Goal: Task Accomplishment & Management: Manage account settings

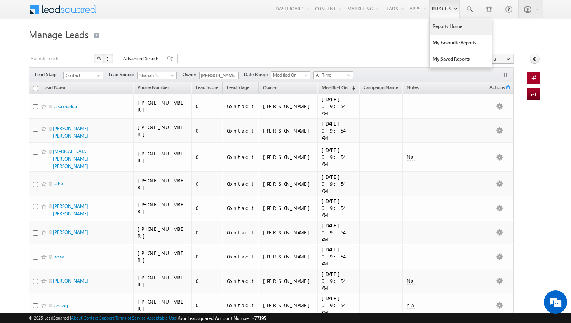
click at [441, 28] on link "Reports Home" at bounding box center [460, 26] width 62 height 16
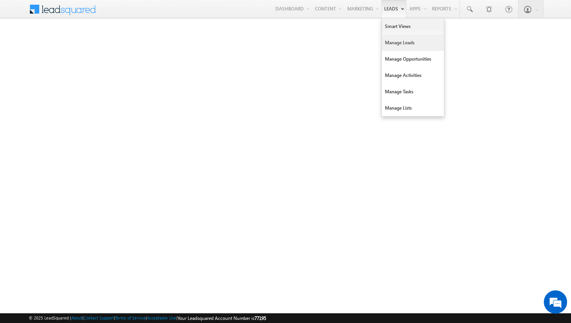
click at [396, 45] on link "Manage Leads" at bounding box center [413, 43] width 62 height 16
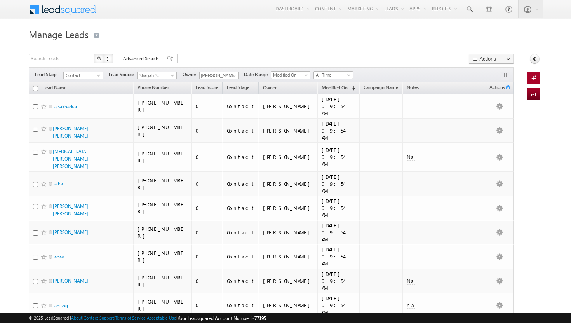
click at [167, 57] on span at bounding box center [170, 58] width 6 height 5
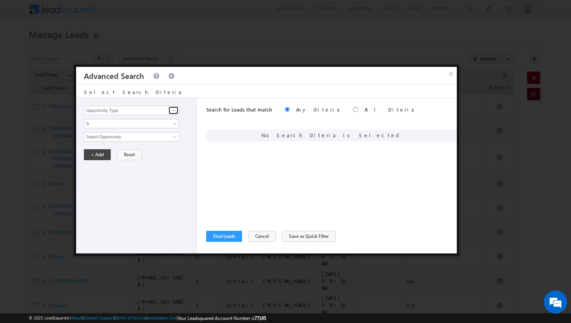
click at [176, 109] on span at bounding box center [174, 110] width 6 height 6
click at [137, 139] on link "Modified On" at bounding box center [131, 142] width 95 height 9
type input "Modified On"
click at [173, 134] on link "All Time" at bounding box center [131, 136] width 95 height 9
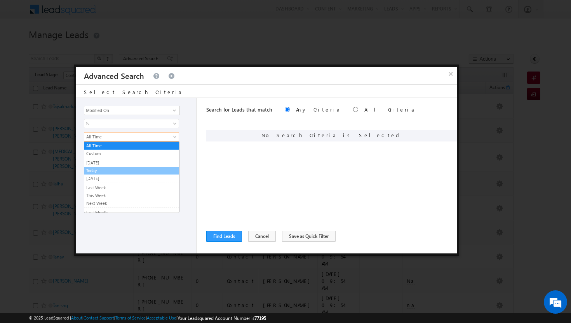
click at [151, 168] on link "Today" at bounding box center [131, 170] width 95 height 7
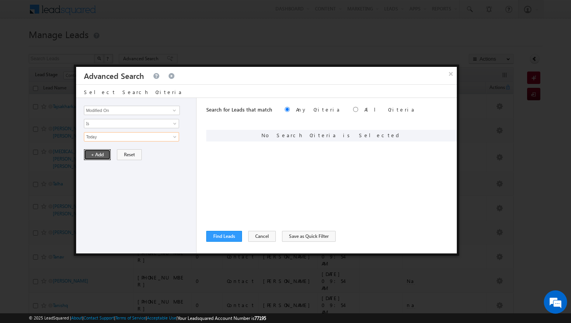
click at [96, 154] on button "+ Add" at bounding box center [97, 154] width 27 height 11
click at [353, 109] on input "radio" at bounding box center [355, 109] width 5 height 5
radio input "true"
click at [175, 110] on span at bounding box center [174, 110] width 6 height 6
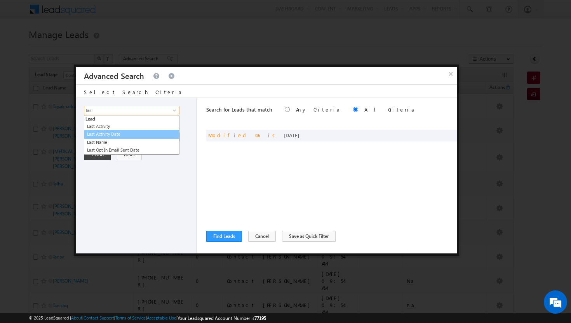
click at [121, 136] on link "Last Activity Date" at bounding box center [131, 134] width 95 height 9
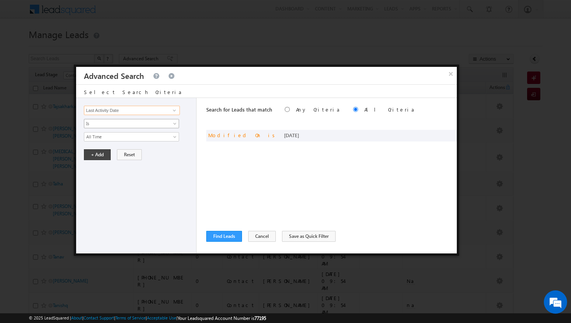
type input "Last Activity Date"
click at [174, 123] on span at bounding box center [175, 125] width 6 height 6
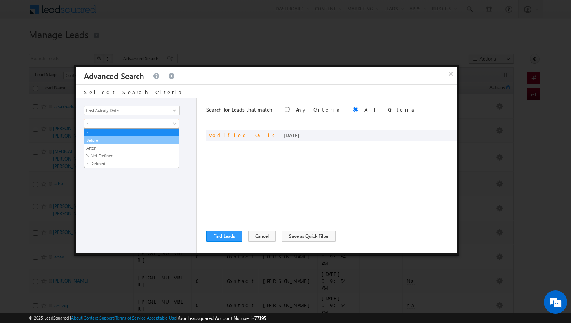
click at [162, 143] on link "Before" at bounding box center [131, 140] width 95 height 7
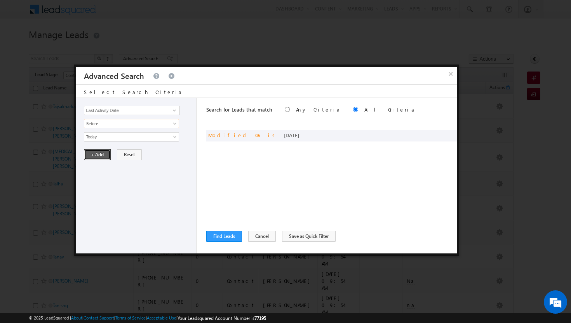
click at [99, 154] on button "+ Add" at bounding box center [97, 154] width 27 height 11
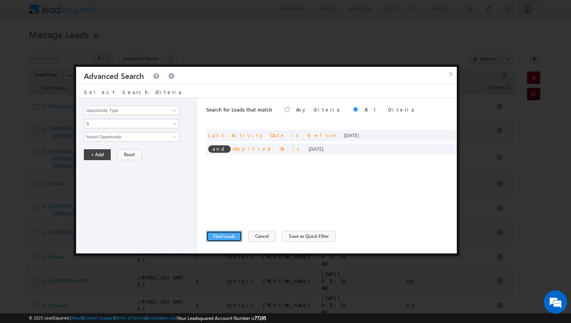
click at [228, 239] on button "Find Leads" at bounding box center [224, 236] width 36 height 11
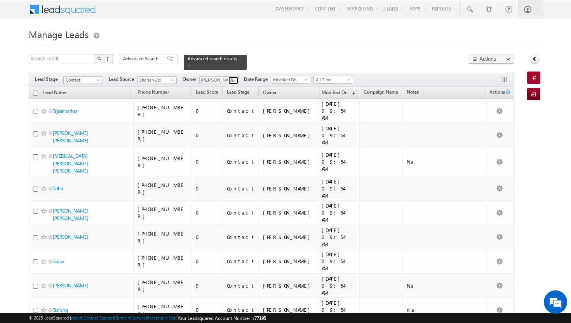
click at [232, 77] on span at bounding box center [234, 80] width 6 height 6
click at [236, 91] on span "[PERSON_NAME][EMAIL_ADDRESS][PERSON_NAME][DOMAIN_NAME]" at bounding box center [237, 94] width 70 height 6
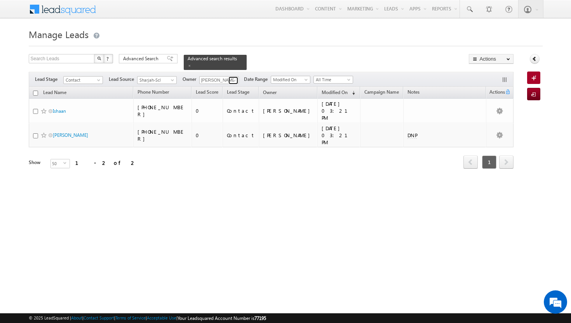
click at [235, 77] on span at bounding box center [234, 80] width 6 height 6
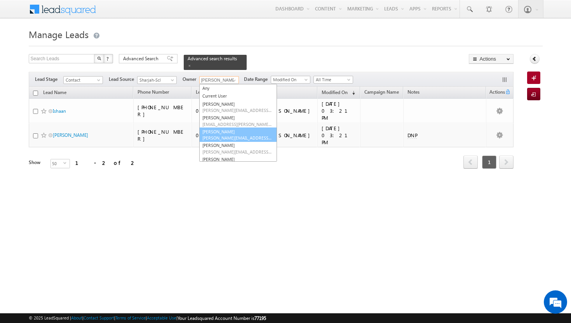
scroll to position [77, 0]
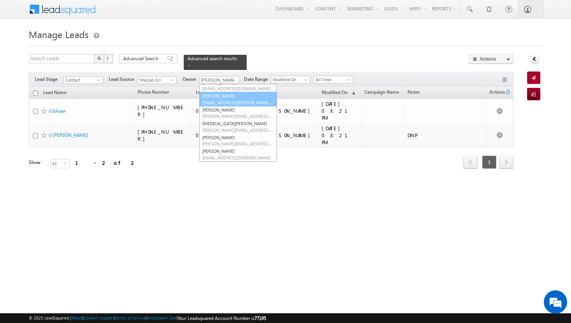
click at [233, 99] on span "[EMAIL_ADDRESS][PERSON_NAME][DOMAIN_NAME]" at bounding box center [237, 102] width 70 height 6
type input "[PERSON_NAME]"
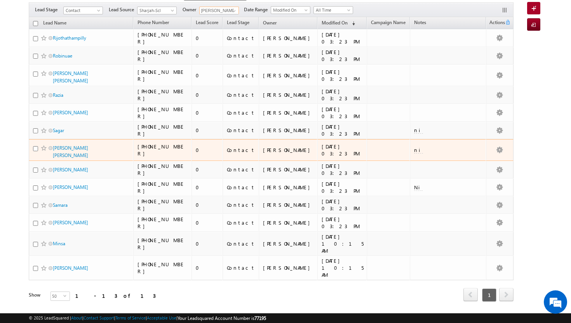
scroll to position [0, 0]
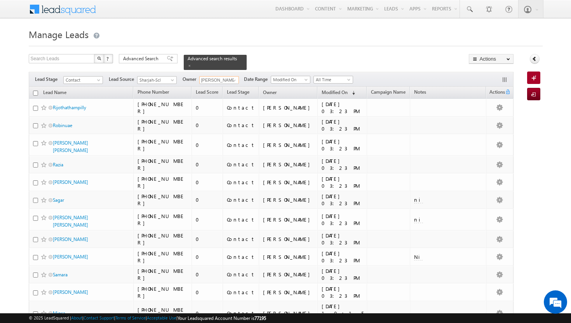
click at [35, 90] on input "checkbox" at bounding box center [35, 92] width 5 height 5
checkbox input "true"
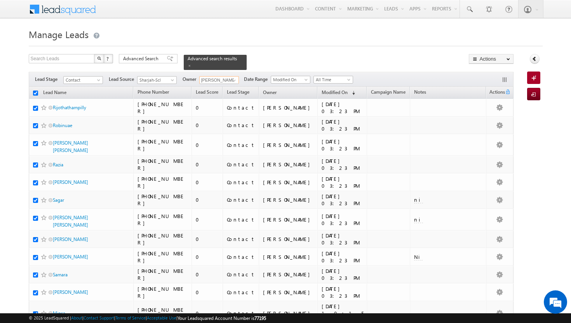
checkbox input "true"
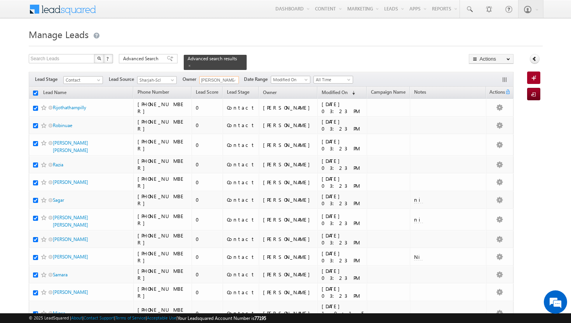
checkbox input "true"
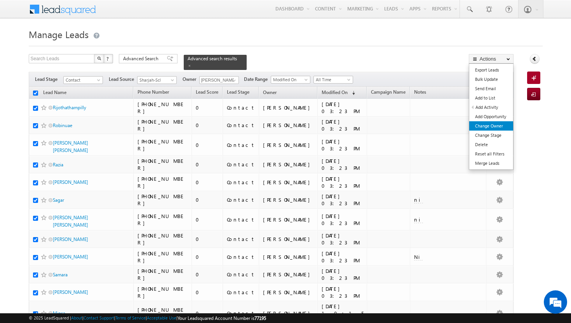
click at [495, 128] on link "Change Owner" at bounding box center [491, 125] width 44 height 9
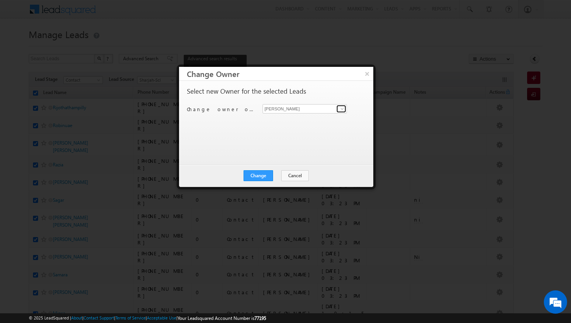
click at [345, 112] on link at bounding box center [341, 109] width 10 height 8
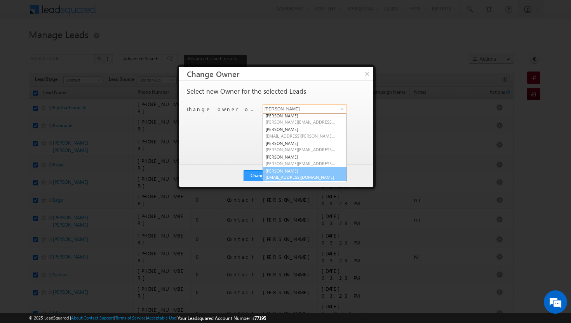
scroll to position [26, 0]
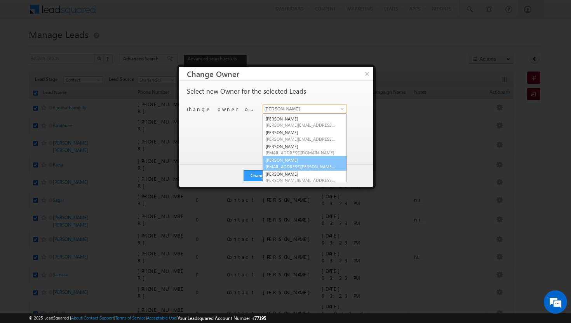
click at [305, 162] on link "Sadia Zahid sadia.zahid@indglobal.ae" at bounding box center [304, 163] width 84 height 15
type input "[PERSON_NAME]"
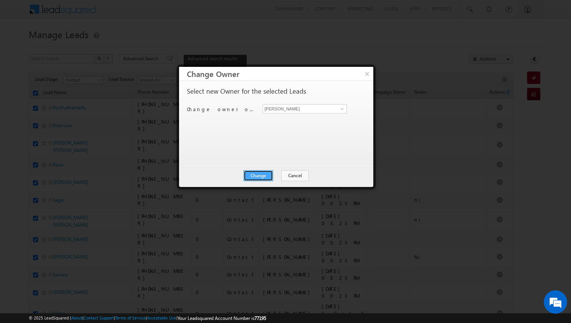
click at [266, 172] on button "Change" at bounding box center [258, 175] width 30 height 11
click at [277, 174] on button "Close" at bounding box center [277, 175] width 25 height 11
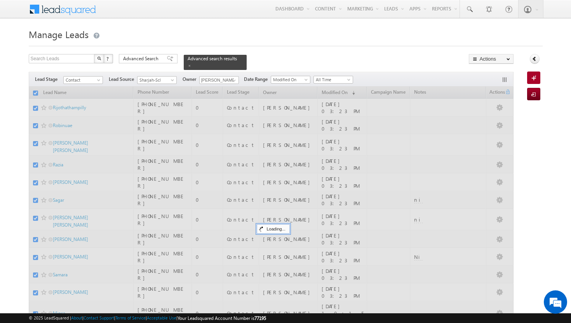
checkbox input "false"
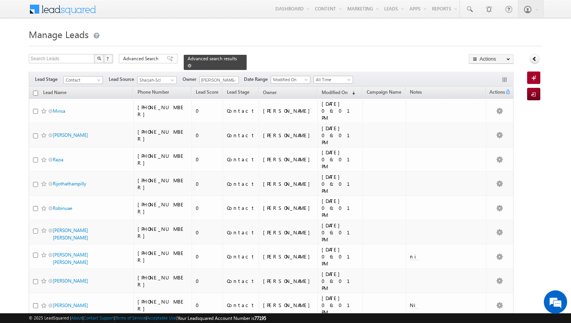
click at [191, 64] on span at bounding box center [189, 66] width 4 height 4
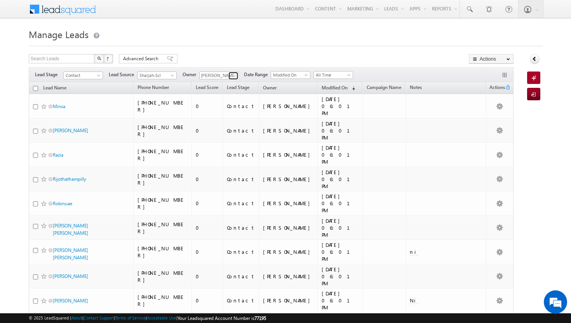
click at [234, 75] on span at bounding box center [234, 76] width 6 height 6
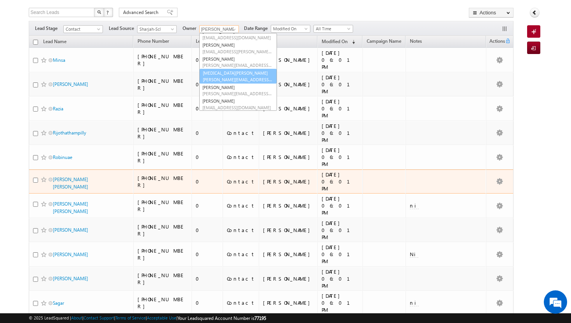
scroll to position [20, 0]
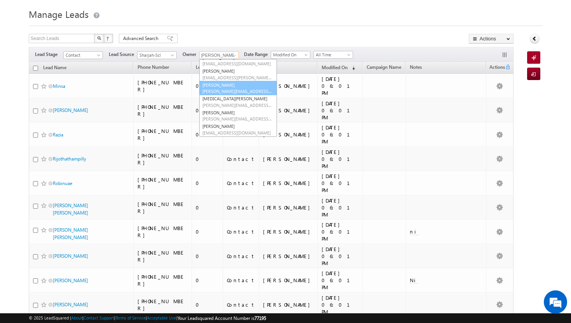
click at [236, 89] on span "[PERSON_NAME][EMAIL_ADDRESS][PERSON_NAME][DOMAIN_NAME]" at bounding box center [237, 91] width 70 height 6
type input "[PERSON_NAME]"
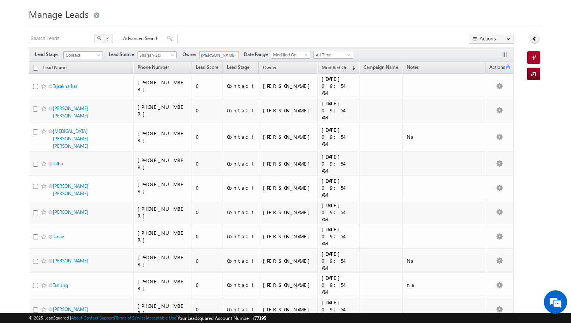
click at [35, 70] on input "checkbox" at bounding box center [35, 68] width 5 height 5
checkbox input "true"
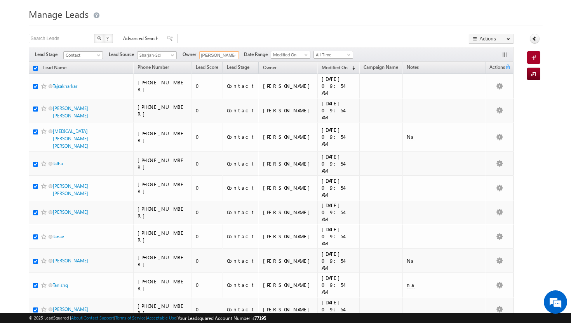
checkbox input "true"
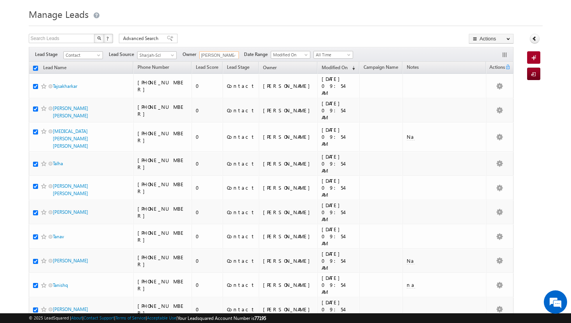
checkbox input "true"
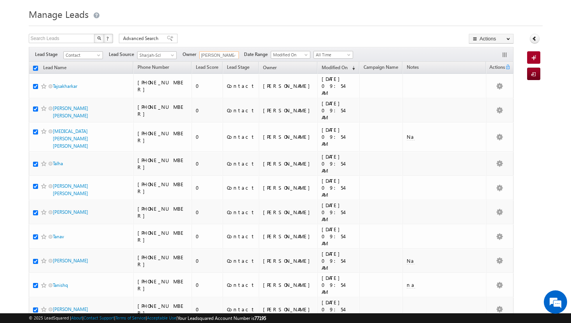
checkbox input "true"
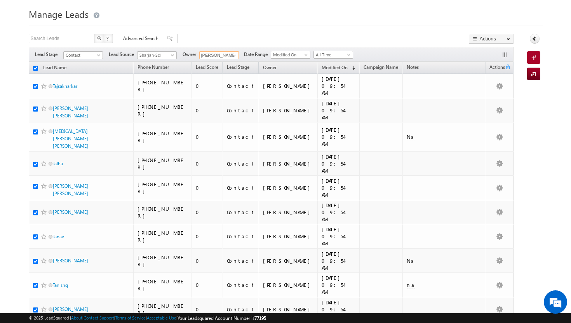
checkbox input "true"
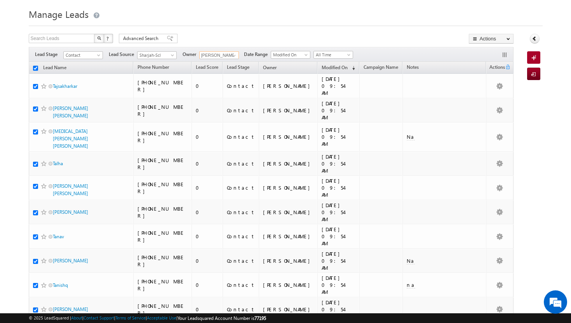
checkbox input "true"
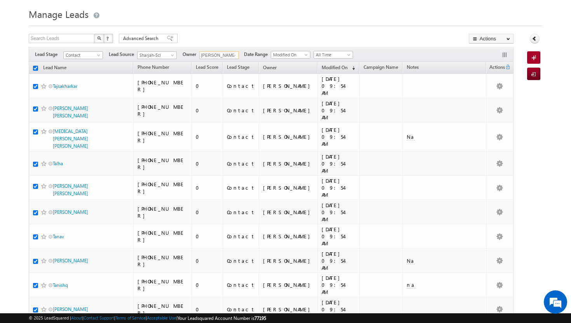
checkbox input "true"
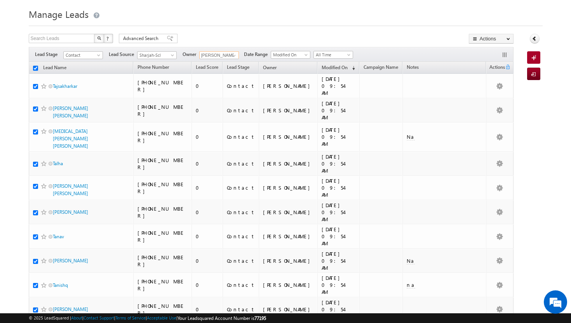
checkbox input "true"
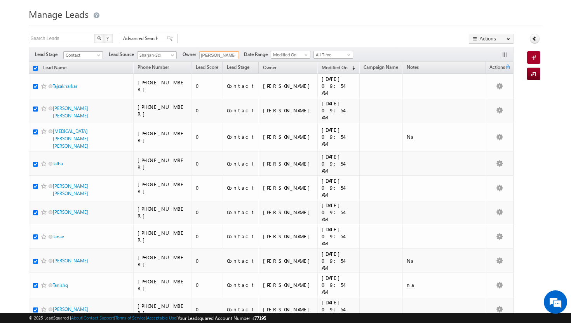
checkbox input "true"
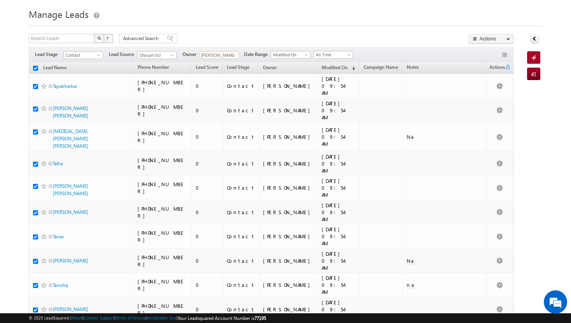
checkbox input "true"
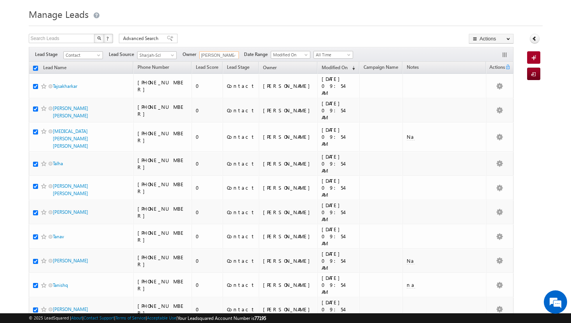
checkbox input "true"
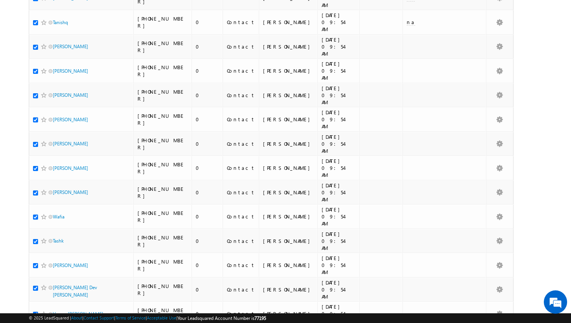
scroll to position [0, 0]
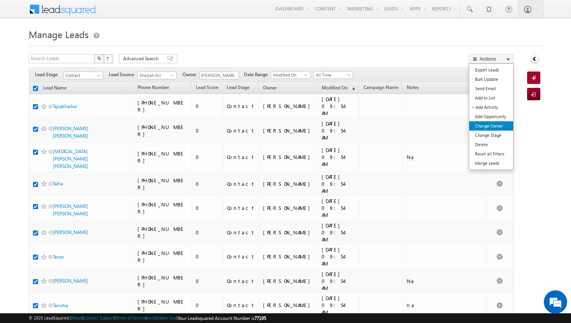
click at [506, 124] on link "Change Owner" at bounding box center [491, 125] width 44 height 9
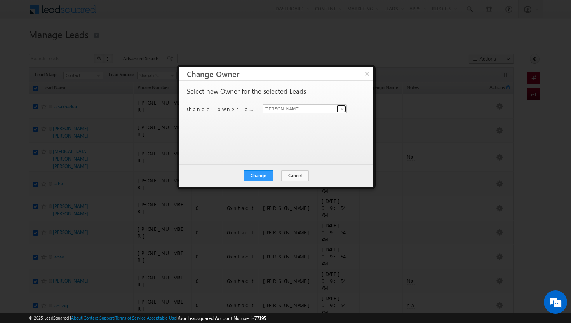
click at [342, 106] on span at bounding box center [342, 109] width 6 height 6
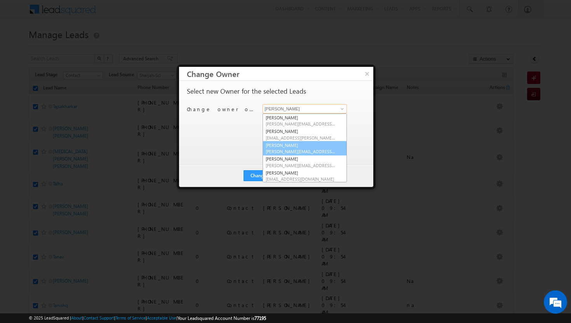
click at [294, 145] on link "athul sajay athul.sajay@indglobal.ae" at bounding box center [304, 148] width 84 height 15
type input "[PERSON_NAME]"
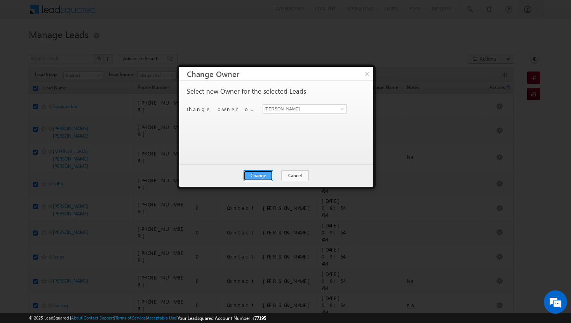
click at [264, 175] on button "Change" at bounding box center [258, 175] width 30 height 11
click at [272, 175] on button "Close" at bounding box center [277, 175] width 25 height 11
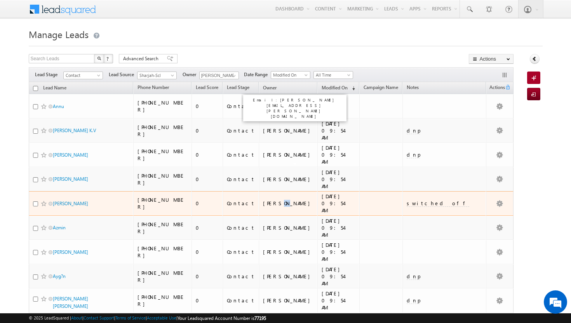
drag, startPoint x: 401, startPoint y: 221, endPoint x: 443, endPoint y: 253, distance: 52.6
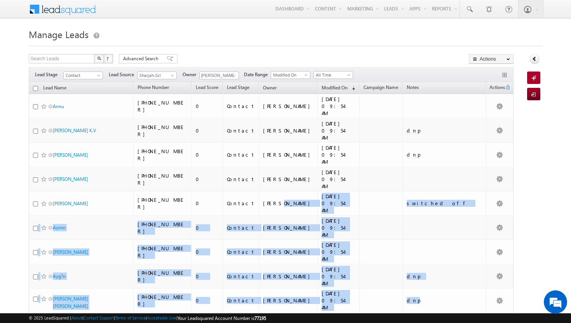
click at [196, 40] on h1 "Manage Leads" at bounding box center [286, 33] width 514 height 15
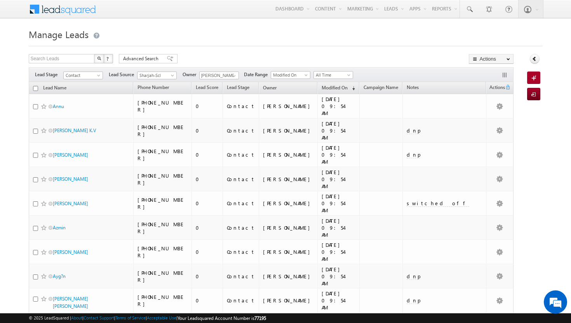
click at [35, 89] on input "checkbox" at bounding box center [35, 88] width 5 height 5
checkbox input "true"
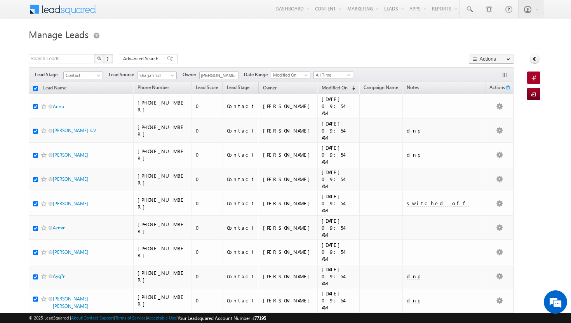
checkbox input "true"
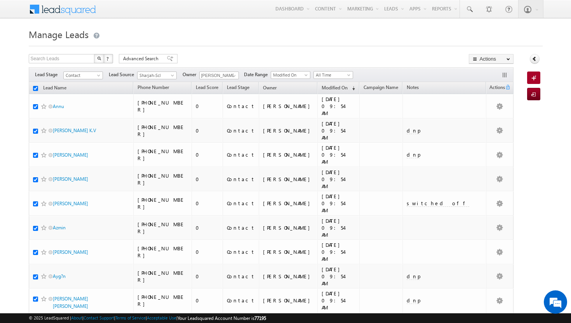
checkbox input "true"
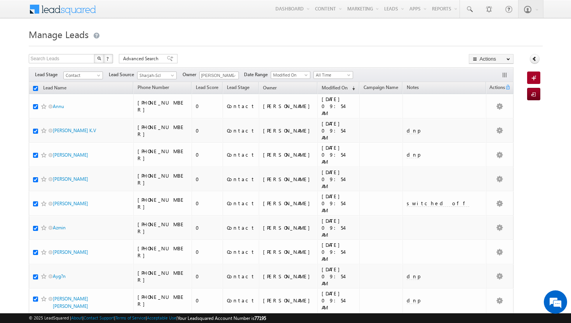
checkbox input "true"
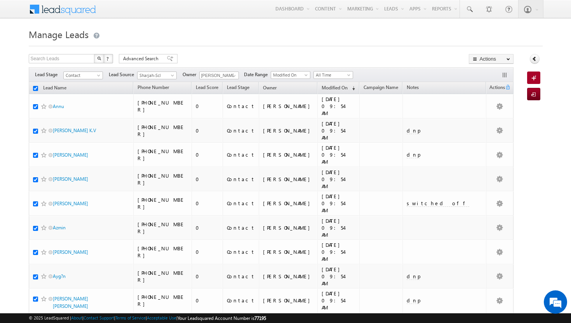
checkbox input "true"
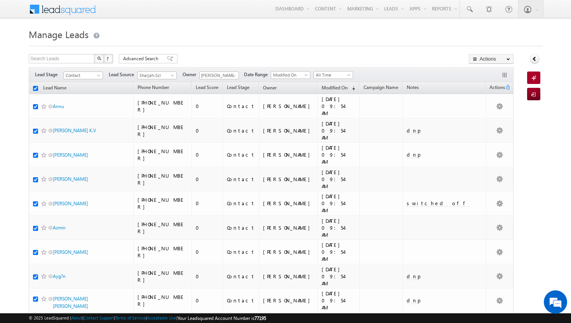
checkbox input "true"
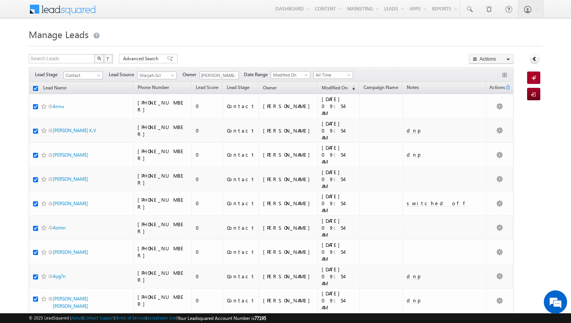
checkbox input "true"
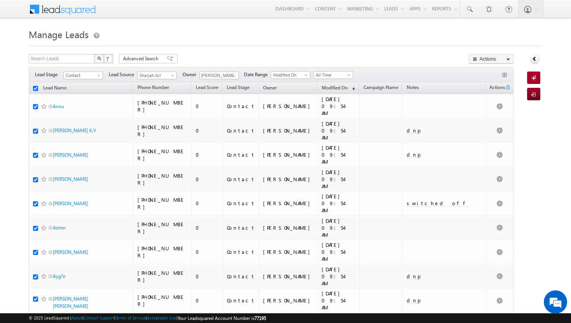
checkbox input "true"
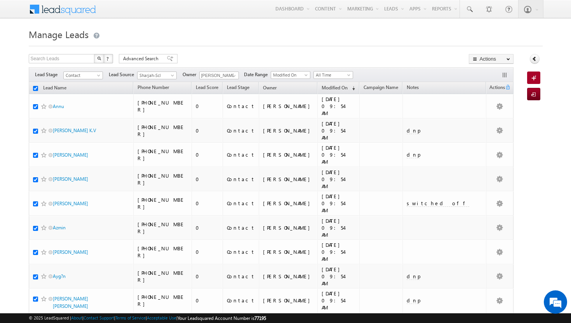
checkbox input "true"
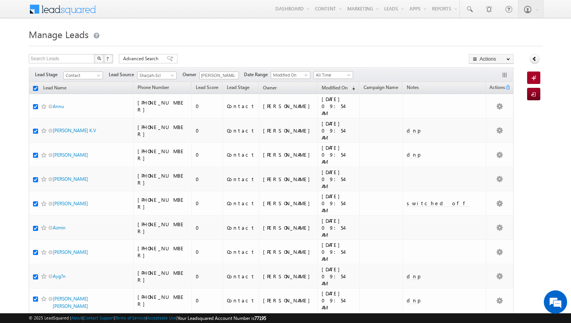
checkbox input "true"
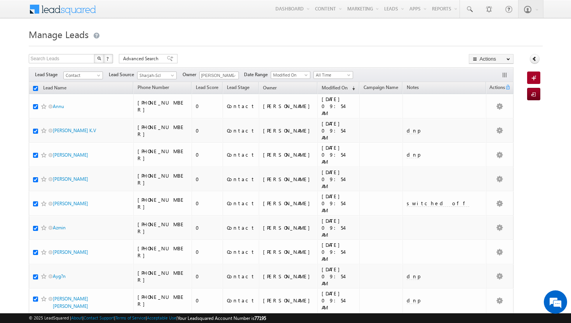
checkbox input "true"
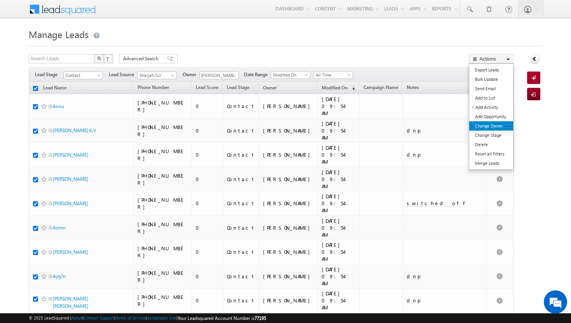
click at [496, 125] on link "Change Owner" at bounding box center [491, 125] width 44 height 9
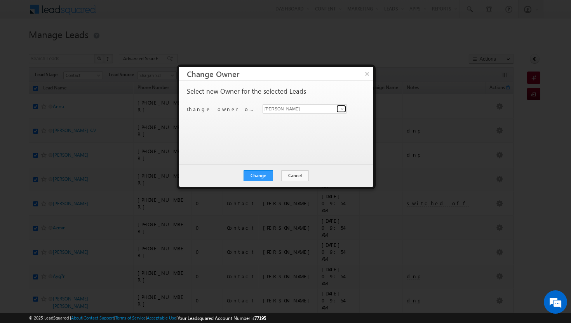
click at [340, 107] on span at bounding box center [342, 109] width 6 height 6
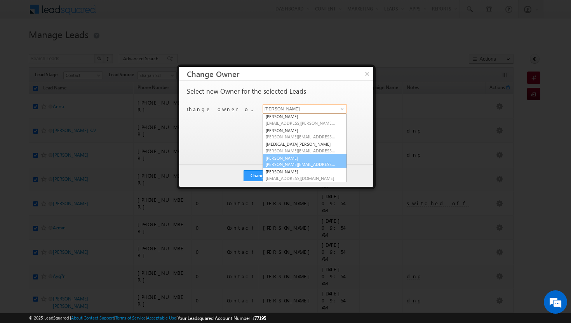
scroll to position [70, 0]
click at [297, 160] on link "[PERSON_NAME] [PERSON_NAME][EMAIL_ADDRESS][DOMAIN_NAME]" at bounding box center [304, 161] width 84 height 15
type input "[PERSON_NAME]"
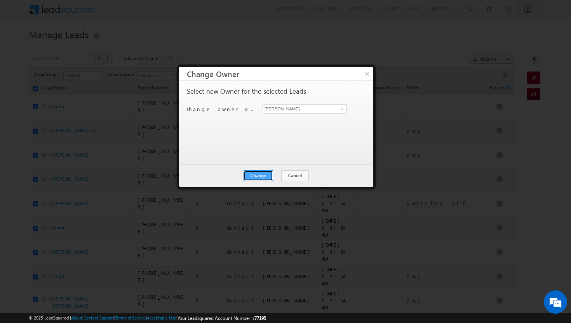
click at [269, 173] on button "Change" at bounding box center [258, 175] width 30 height 11
click at [281, 175] on button "Close" at bounding box center [277, 175] width 25 height 11
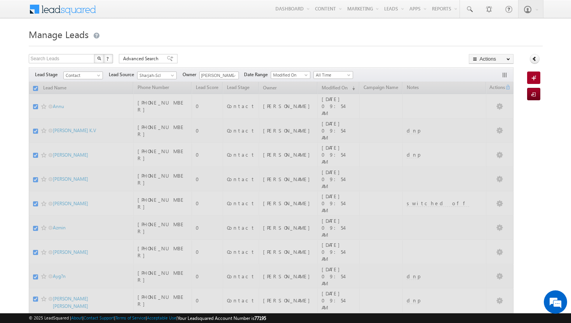
checkbox input "false"
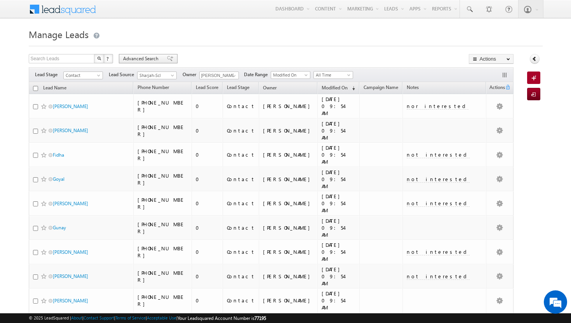
click at [143, 56] on span "Advanced Search" at bounding box center [142, 58] width 38 height 7
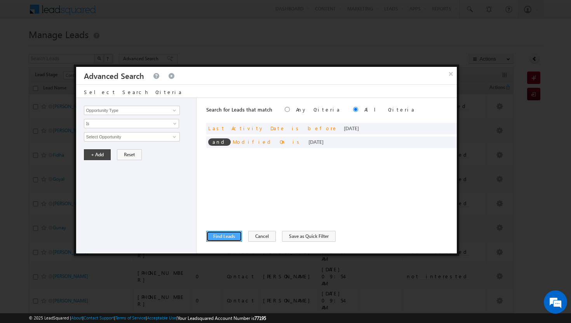
click at [229, 236] on button "Find Leads" at bounding box center [224, 236] width 36 height 11
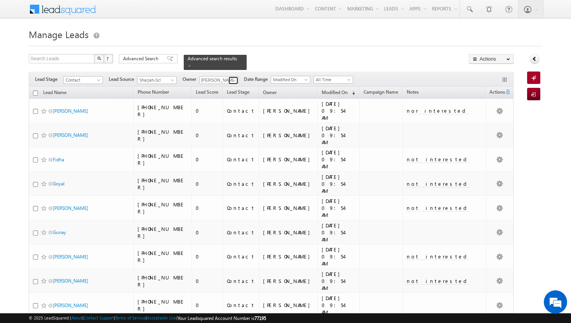
click at [233, 77] on span at bounding box center [234, 80] width 6 height 6
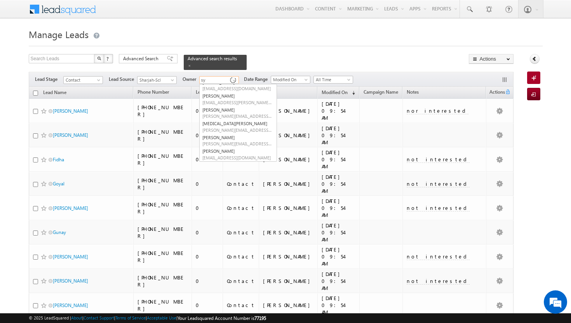
scroll to position [0, 0]
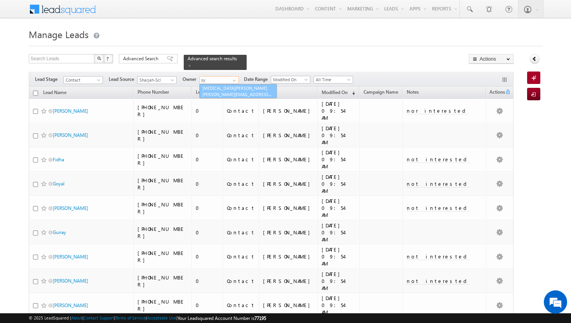
click at [217, 91] on span "[PERSON_NAME][EMAIL_ADDRESS][DOMAIN_NAME]" at bounding box center [237, 94] width 70 height 6
type input "[MEDICAL_DATA][PERSON_NAME]"
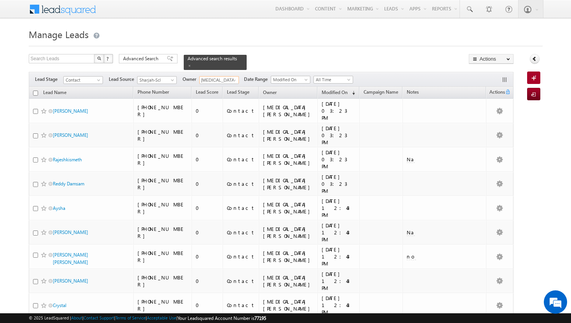
click at [34, 90] on input "checkbox" at bounding box center [35, 92] width 5 height 5
checkbox input "true"
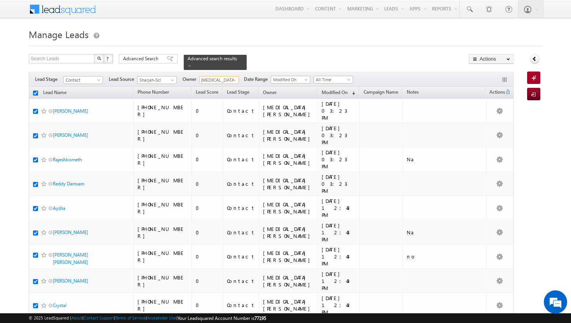
checkbox input "true"
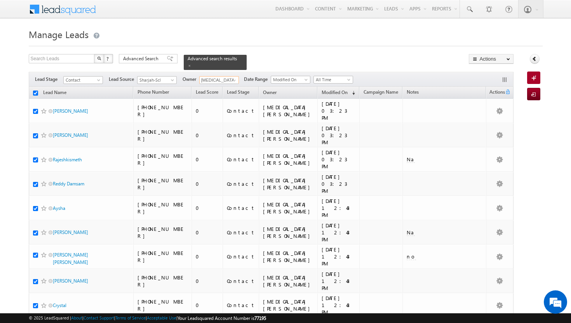
checkbox input "true"
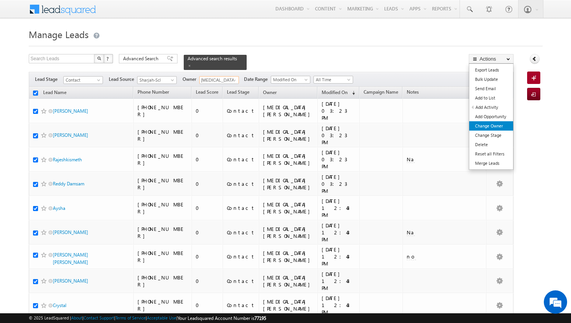
type input "[MEDICAL_DATA][PERSON_NAME]"
click at [495, 122] on link "Change Owner" at bounding box center [491, 125] width 44 height 9
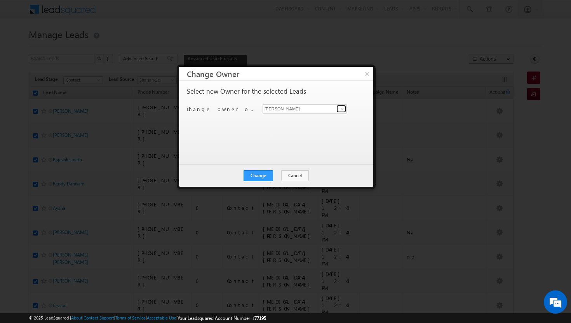
click at [343, 106] on span at bounding box center [342, 109] width 6 height 6
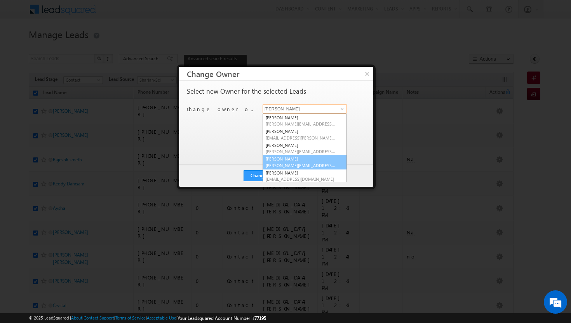
scroll to position [70, 0]
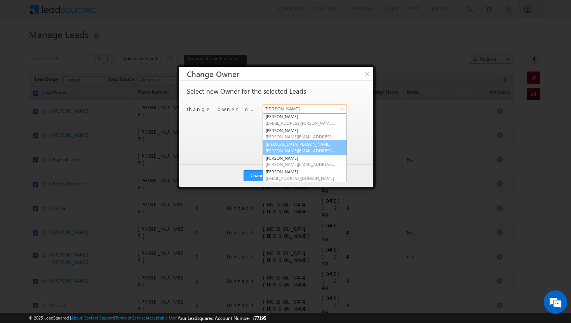
click at [289, 144] on link "syeda bibijan syeda.bibijan@indglobal.ae" at bounding box center [304, 147] width 84 height 15
type input "[MEDICAL_DATA][PERSON_NAME]"
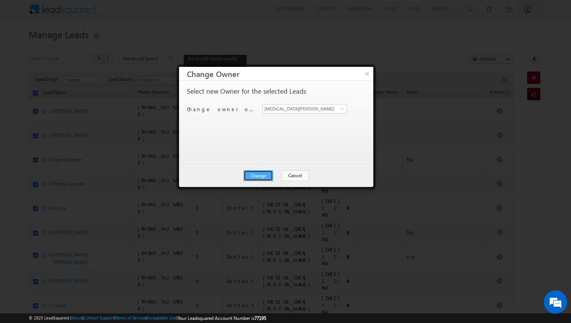
click at [259, 173] on button "Change" at bounding box center [258, 175] width 30 height 11
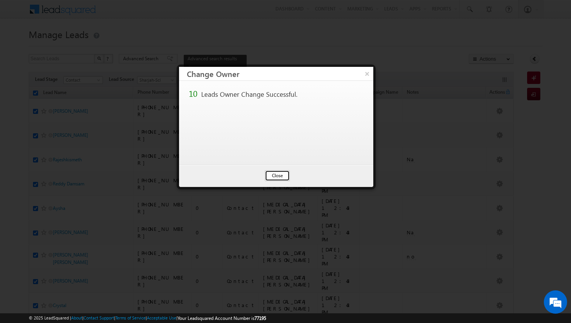
click at [273, 175] on button "Close" at bounding box center [277, 175] width 25 height 11
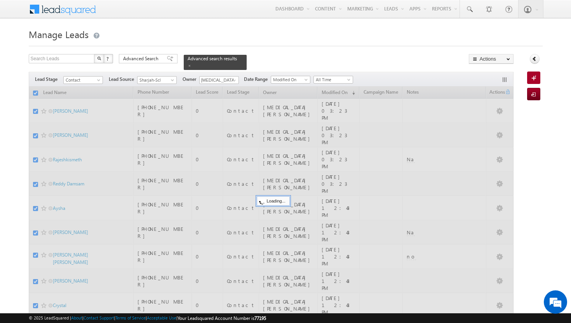
checkbox input "false"
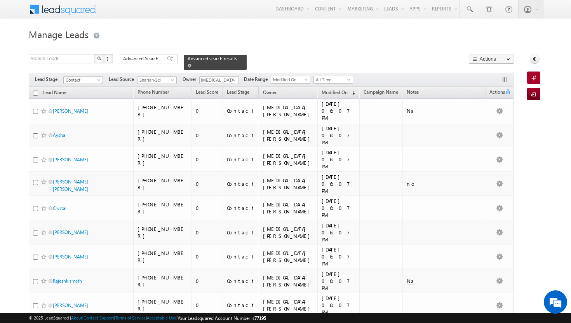
click at [191, 64] on span at bounding box center [189, 66] width 4 height 4
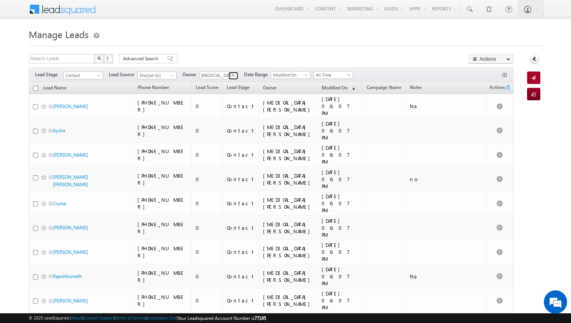
click at [236, 76] on span at bounding box center [234, 76] width 6 height 6
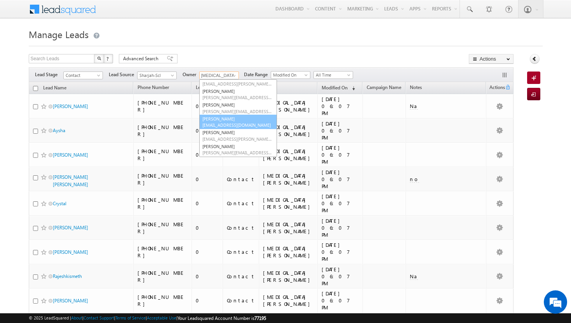
scroll to position [40, 0]
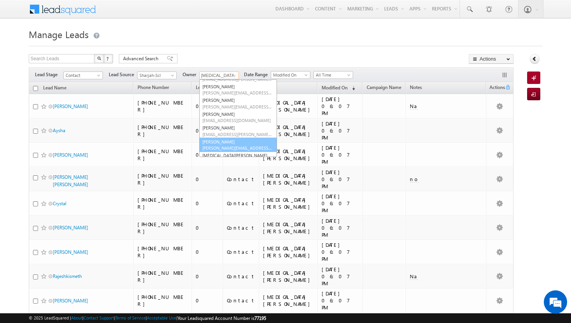
click at [224, 143] on link "Shakeel Babbar shakeel.babbar@indglobal.ae" at bounding box center [238, 144] width 78 height 15
type input "[PERSON_NAME]"
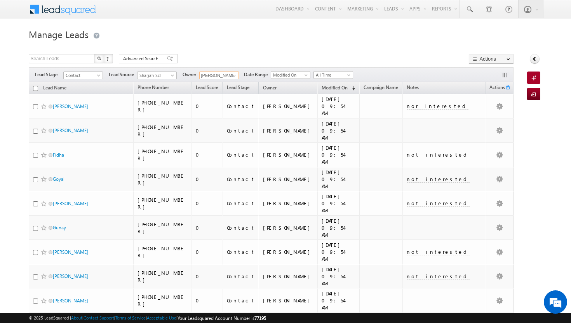
click at [35, 91] on input "checkbox" at bounding box center [35, 88] width 5 height 5
checkbox input "true"
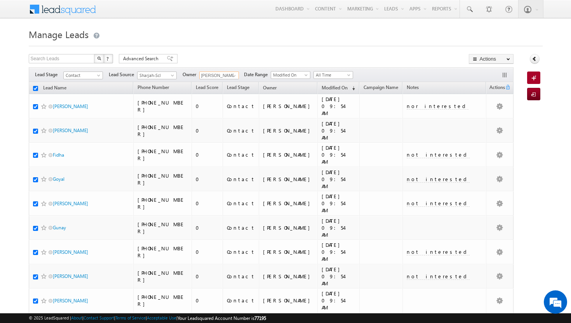
checkbox input "true"
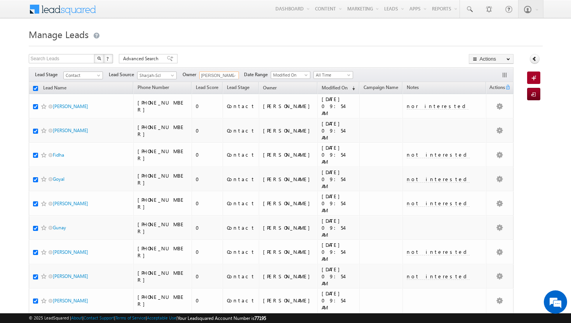
checkbox input "true"
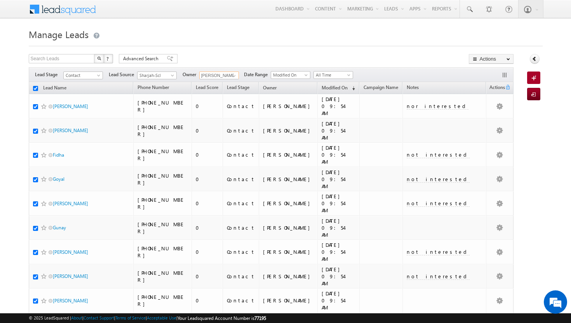
checkbox input "true"
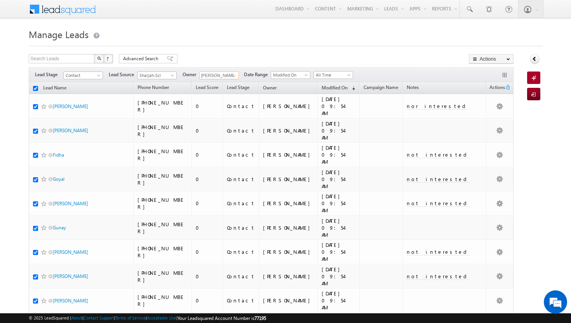
checkbox input "true"
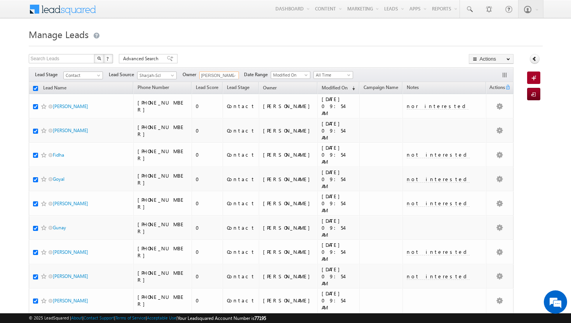
checkbox input "true"
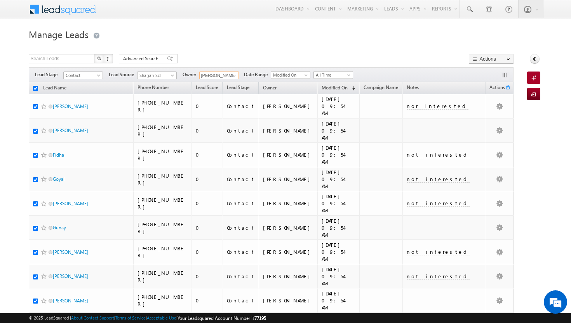
checkbox input "true"
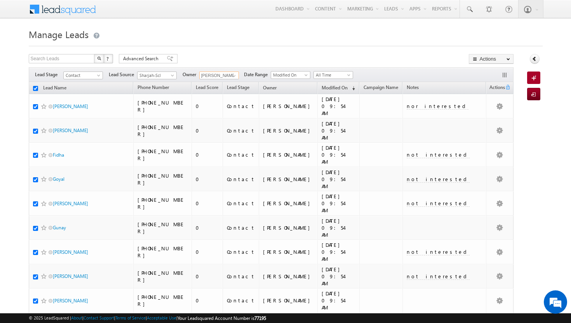
checkbox input "true"
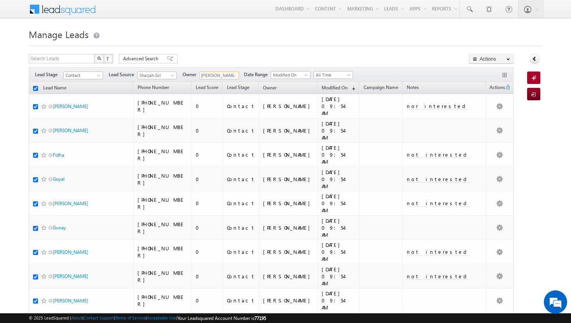
checkbox input "true"
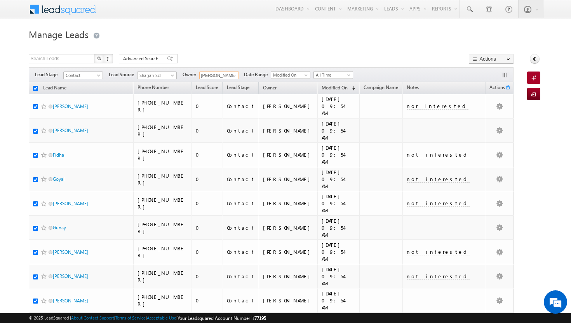
checkbox input "true"
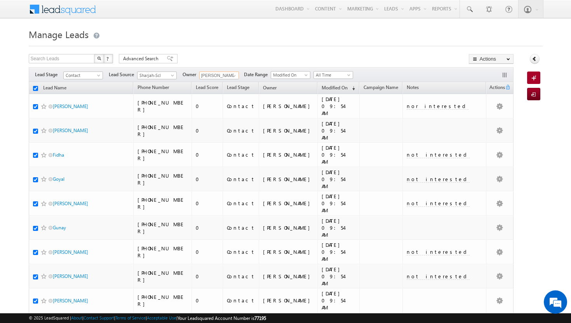
checkbox input "true"
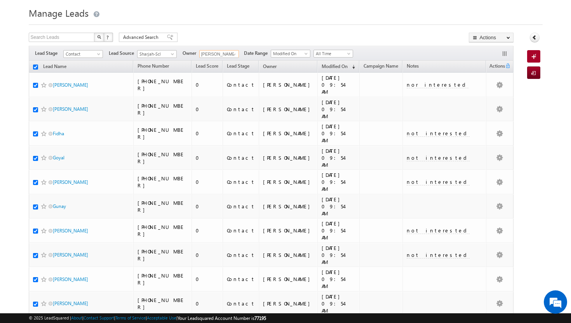
scroll to position [0, 0]
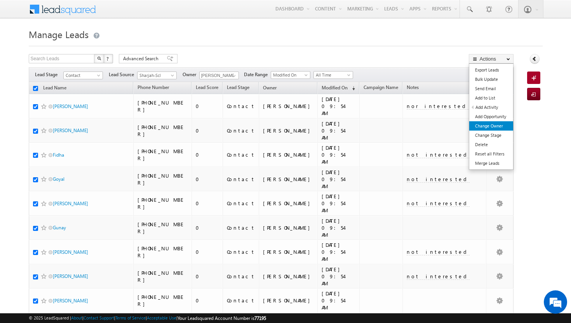
click at [498, 128] on link "Change Owner" at bounding box center [491, 125] width 44 height 9
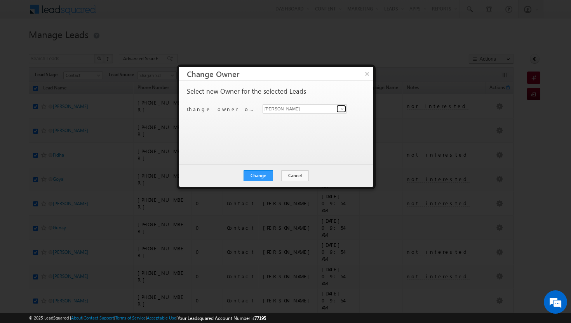
click at [340, 108] on span at bounding box center [342, 109] width 6 height 6
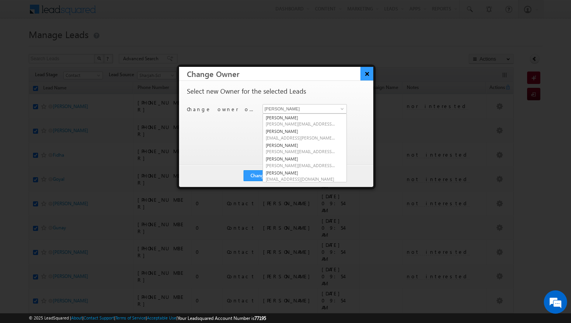
click at [367, 73] on button "×" at bounding box center [366, 74] width 13 height 14
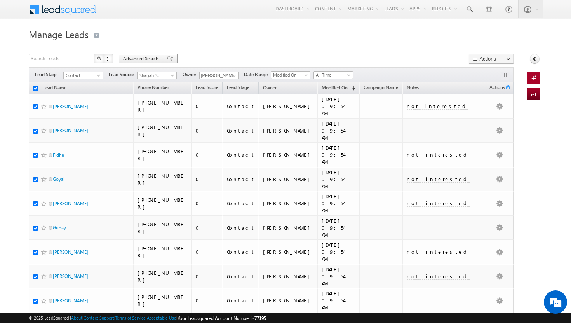
click at [158, 58] on span "Advanced Search" at bounding box center [142, 58] width 38 height 7
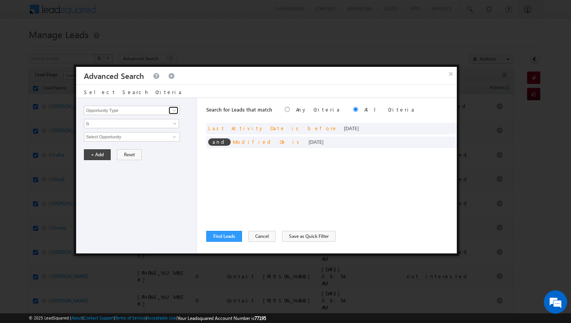
click at [175, 108] on span at bounding box center [174, 110] width 6 height 6
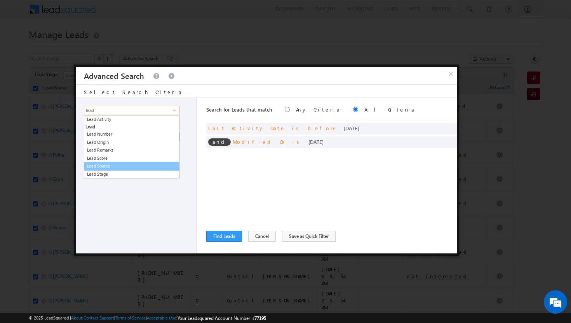
click at [117, 163] on link "Lead Source" at bounding box center [131, 165] width 95 height 9
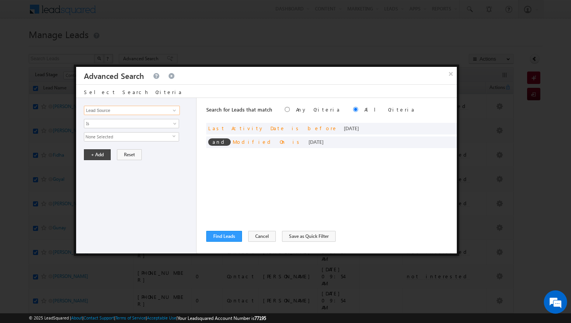
type input "Lead Source"
click at [175, 137] on span "select" at bounding box center [175, 135] width 6 height 3
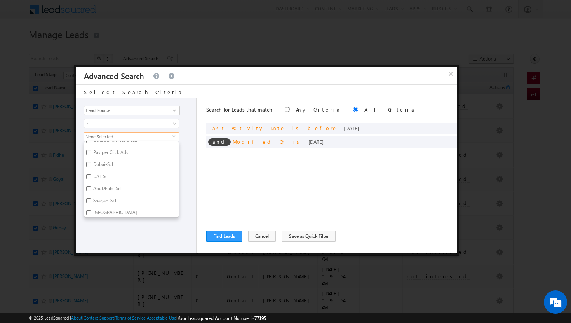
scroll to position [104, 0]
click at [91, 164] on input "Dubai-Scl" at bounding box center [88, 163] width 5 height 5
checkbox input "true"
click at [90, 175] on input "UAE Scl" at bounding box center [88, 176] width 5 height 5
checkbox input "true"
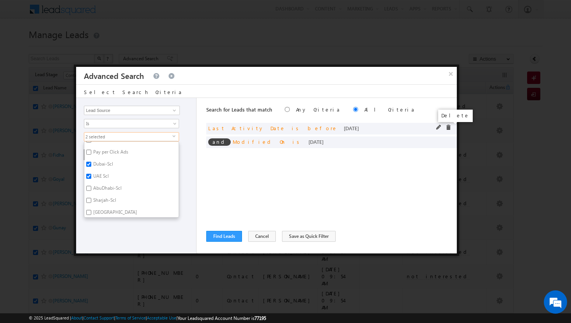
click at [449, 129] on span at bounding box center [447, 127] width 5 height 5
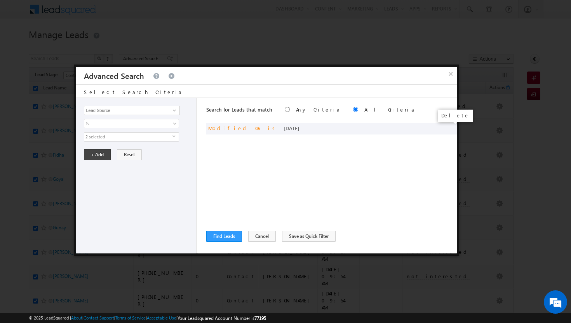
click at [0, 0] on span at bounding box center [0, 0] width 0 height 0
click at [99, 154] on button "+ Add" at bounding box center [97, 154] width 27 height 11
click at [232, 236] on button "Find Leads" at bounding box center [224, 236] width 36 height 11
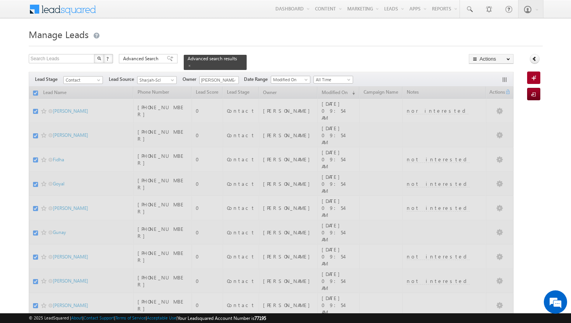
checkbox input "false"
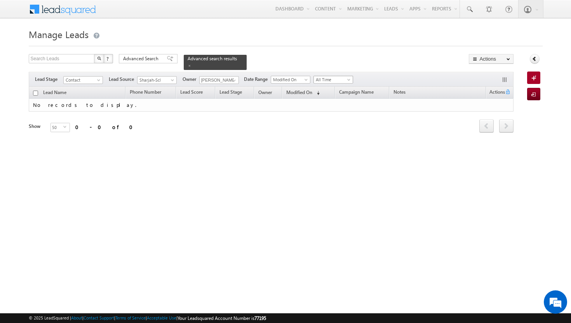
click at [346, 76] on span "All Time" at bounding box center [332, 79] width 37 height 7
click at [172, 78] on span at bounding box center [173, 81] width 6 height 6
click at [236, 77] on span at bounding box center [234, 80] width 6 height 6
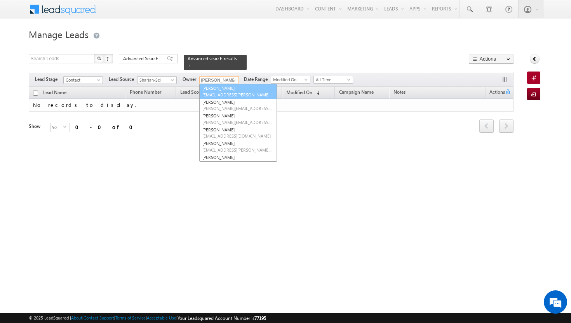
scroll to position [0, 0]
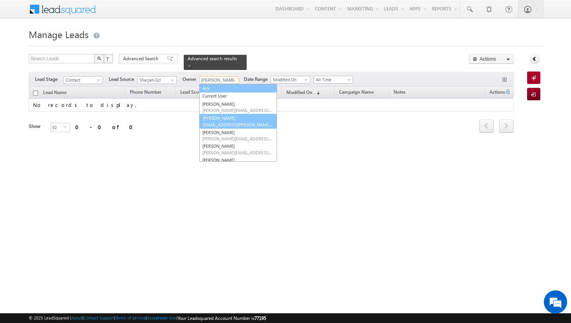
click at [235, 84] on link "Any" at bounding box center [238, 88] width 78 height 9
type input "Any"
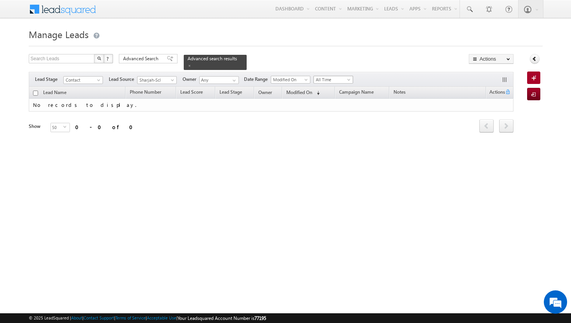
click at [344, 76] on span "All Time" at bounding box center [332, 79] width 37 height 7
click at [335, 107] on link "Today" at bounding box center [334, 108] width 39 height 7
click at [174, 78] on span at bounding box center [173, 81] width 6 height 6
click at [149, 288] on link "UAE Scl" at bounding box center [156, 291] width 39 height 7
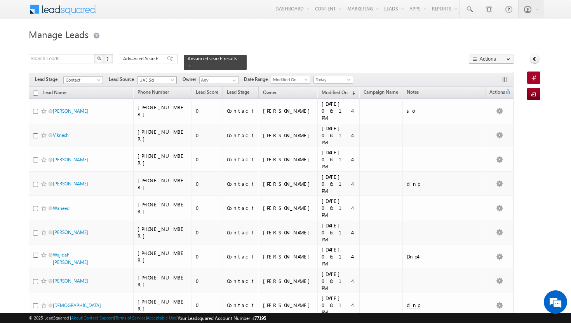
click at [172, 78] on span at bounding box center [173, 81] width 6 height 6
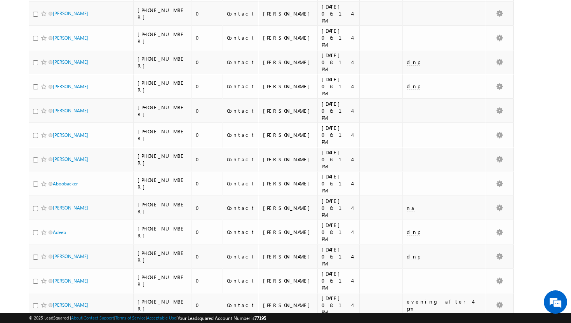
scroll to position [723, 0]
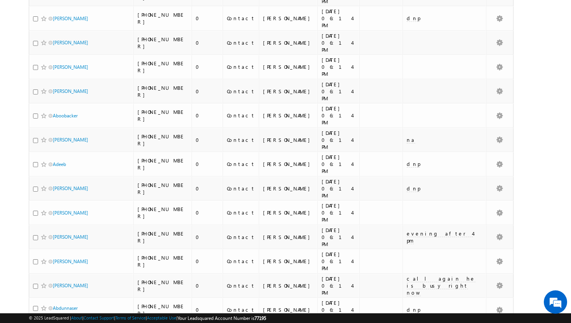
click at [57, 309] on li "100" at bounding box center [55, 309] width 19 height 8
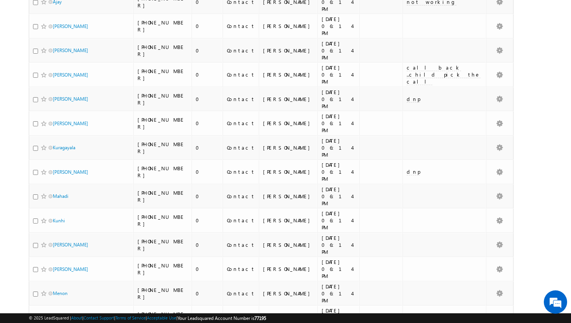
scroll to position [1609, 0]
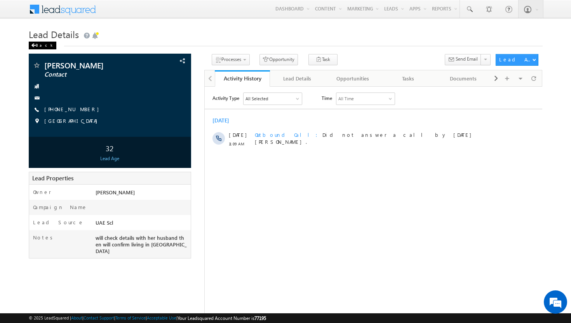
click at [36, 44] on div "Back" at bounding box center [43, 46] width 28 height 8
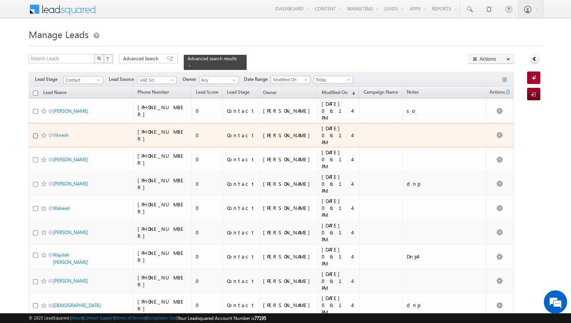
click at [36, 133] on input "checkbox" at bounding box center [35, 135] width 5 height 5
checkbox input "true"
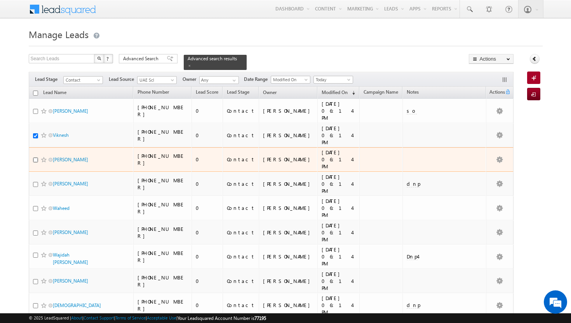
click at [36, 157] on input "checkbox" at bounding box center [35, 159] width 5 height 5
checkbox input "true"
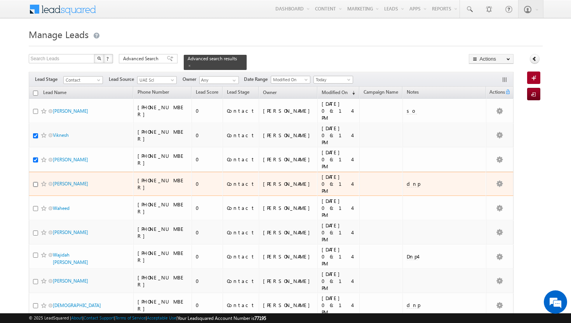
click at [36, 182] on input "checkbox" at bounding box center [35, 184] width 5 height 5
checkbox input "true"
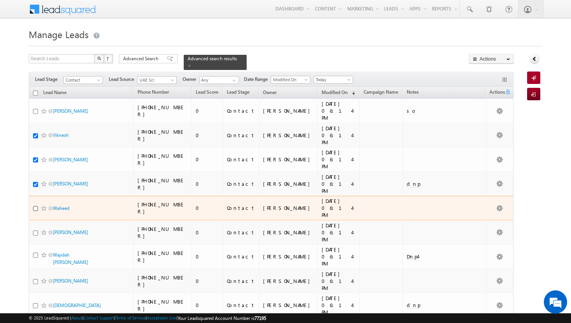
click at [35, 206] on input "checkbox" at bounding box center [35, 208] width 5 height 5
checkbox input "true"
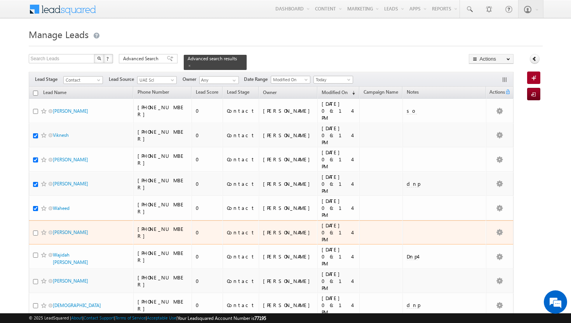
click at [36, 228] on div at bounding box center [45, 232] width 24 height 8
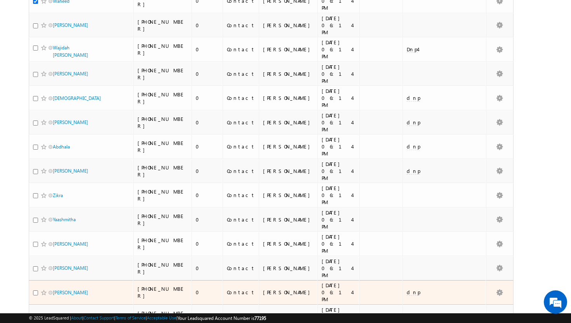
scroll to position [208, 0]
click at [33, 289] on input "checkbox" at bounding box center [35, 291] width 5 height 5
checkbox input "true"
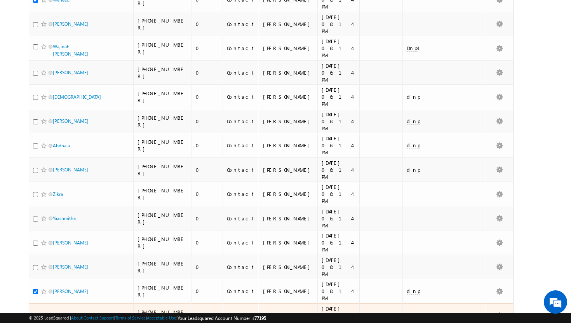
click at [35, 313] on input "checkbox" at bounding box center [35, 315] width 5 height 5
checkbox input "true"
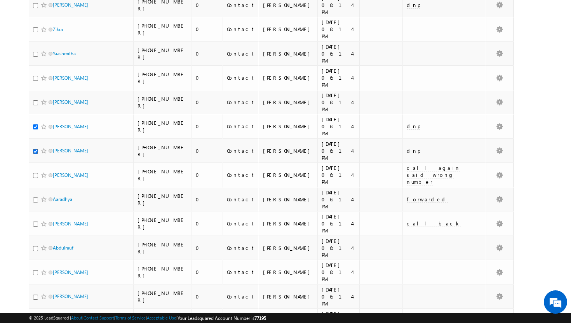
scroll to position [374, 0]
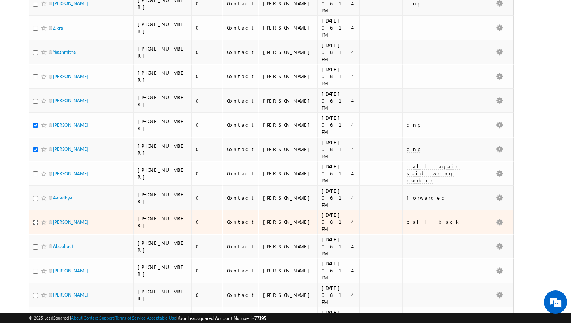
click at [36, 220] on input "checkbox" at bounding box center [35, 222] width 5 height 5
checkbox input "true"
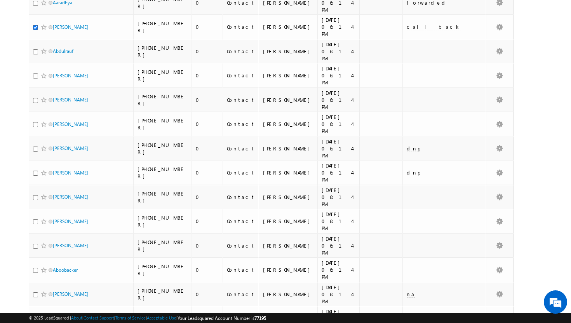
scroll to position [570, 0]
checkbox input "true"
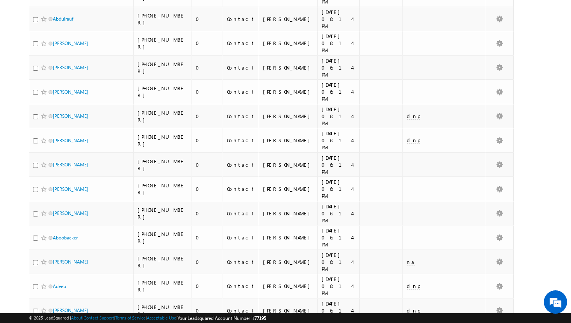
scroll to position [603, 0]
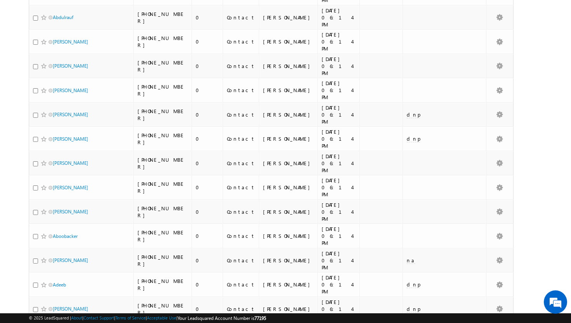
checkbox input "true"
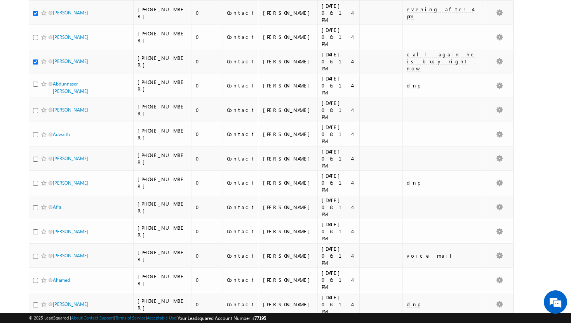
scroll to position [953, 0]
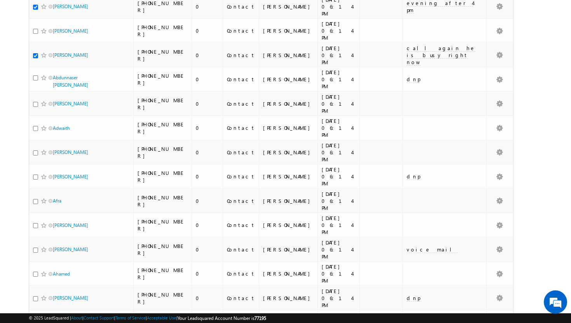
checkbox input "true"
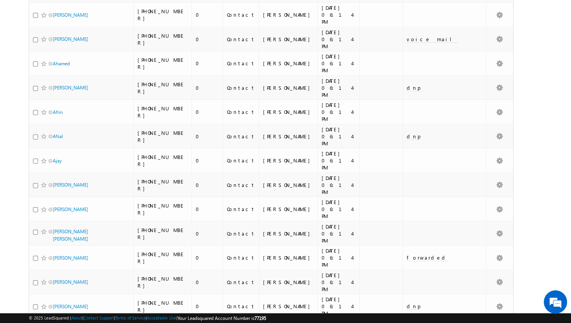
scroll to position [1196, 0]
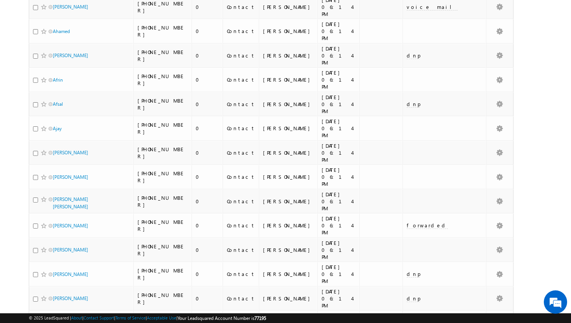
checkbox input "true"
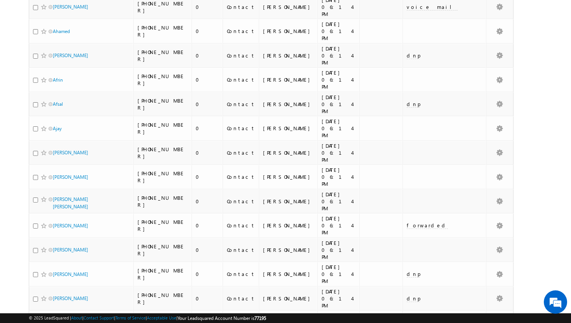
checkbox input "true"
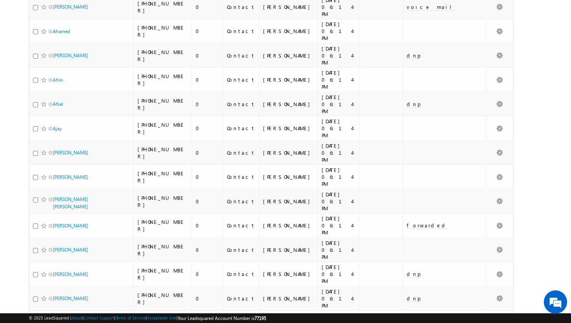
checkbox input "true"
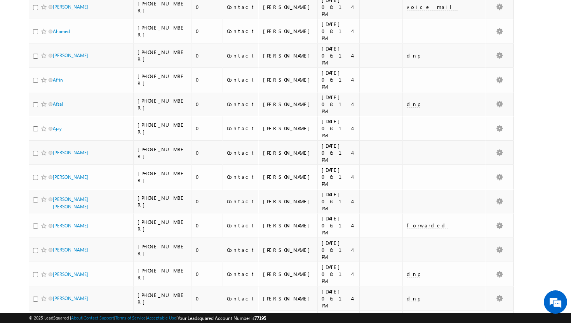
checkbox input "true"
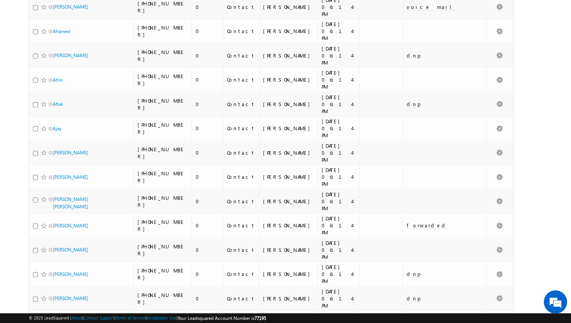
checkbox input "true"
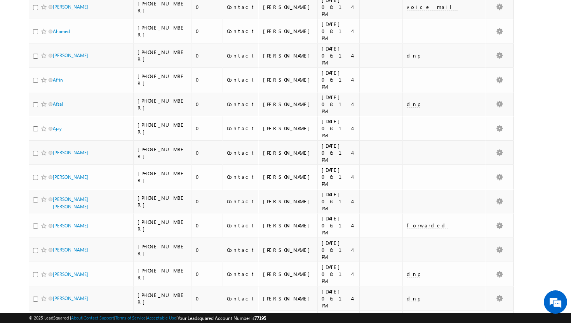
checkbox input "true"
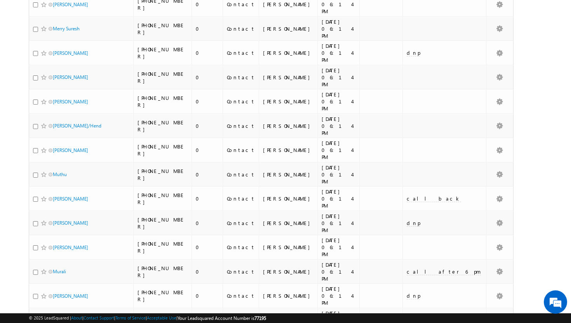
scroll to position [2200, 0]
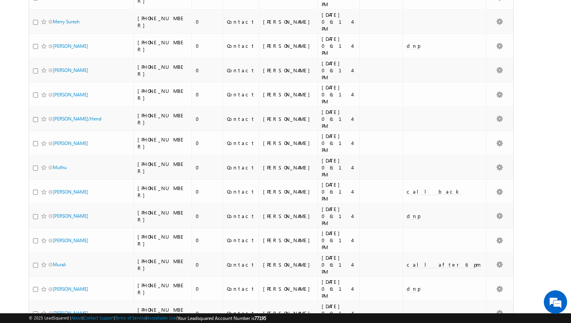
checkbox input "true"
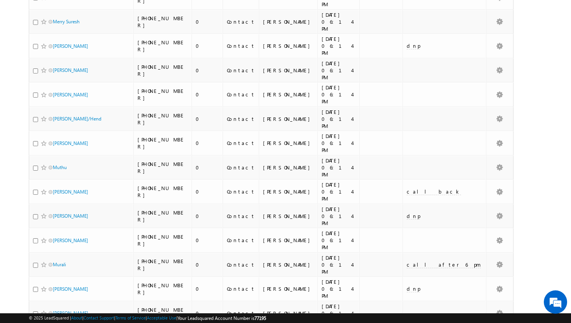
checkbox input "true"
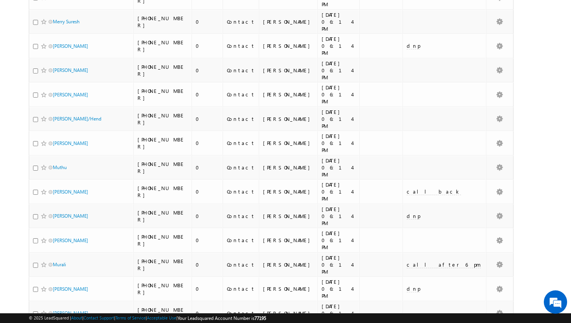
checkbox input "true"
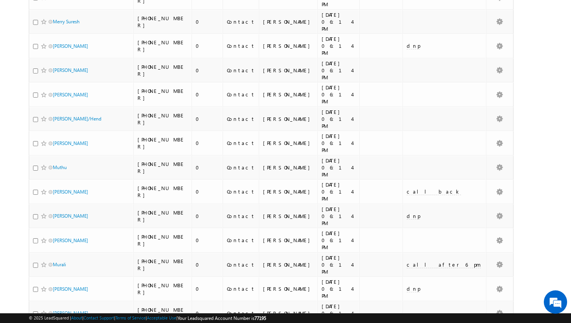
checkbox input "true"
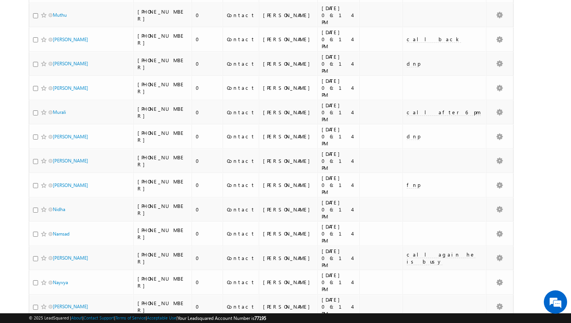
scroll to position [2353, 0]
checkbox input "true"
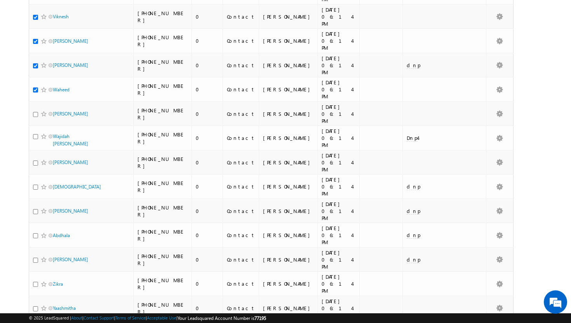
scroll to position [0, 0]
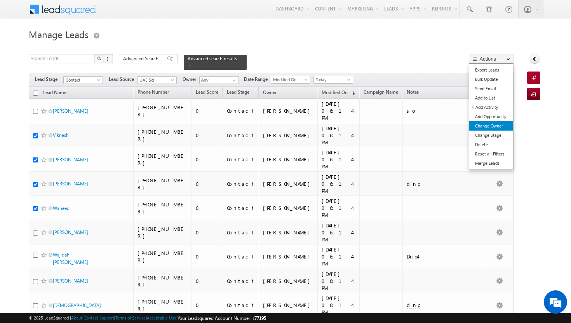
click at [497, 123] on link "Change Owner" at bounding box center [491, 125] width 44 height 9
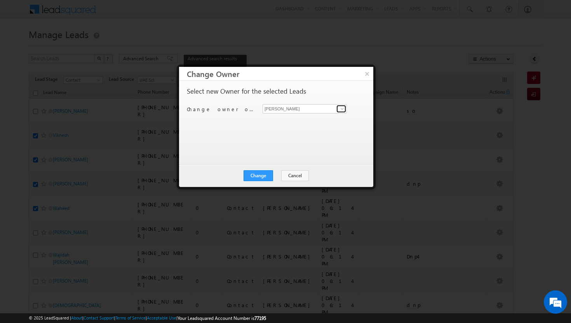
click at [342, 109] on span at bounding box center [342, 109] width 6 height 6
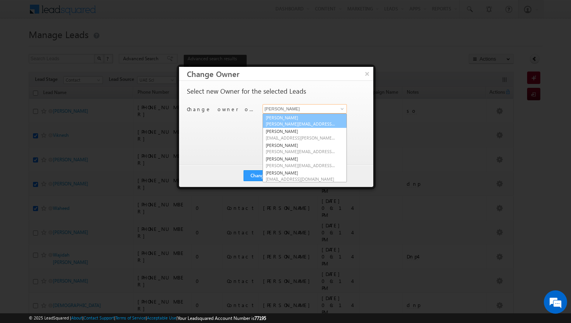
click at [314, 120] on link "Adil Islam adil.islam@indglobal.ae" at bounding box center [304, 120] width 84 height 15
type input "[PERSON_NAME]"
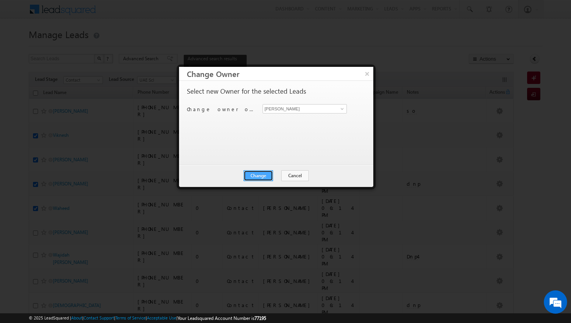
click at [266, 173] on button "Change" at bounding box center [258, 175] width 30 height 11
click at [279, 174] on button "Close" at bounding box center [277, 175] width 25 height 11
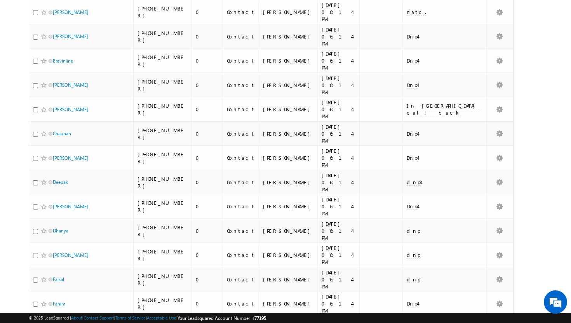
scroll to position [1804, 0]
checkbox input "true"
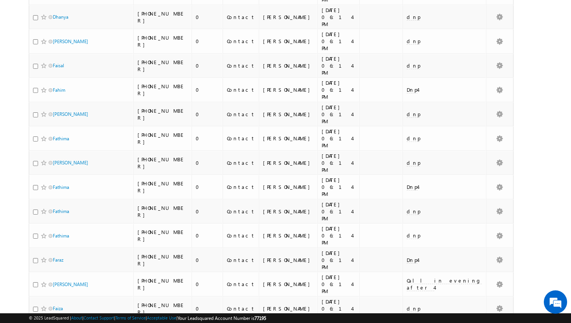
scroll to position [2018, 0]
checkbox input "true"
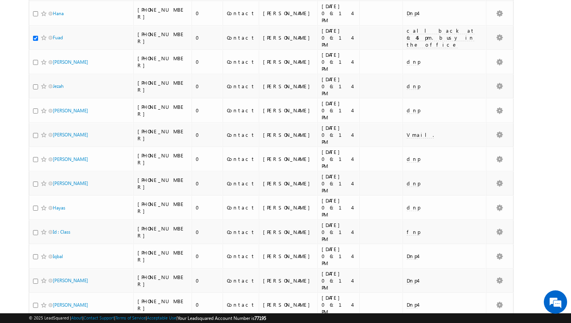
scroll to position [2556, 0]
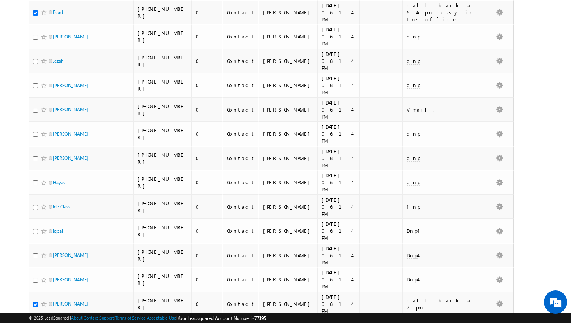
checkbox input "true"
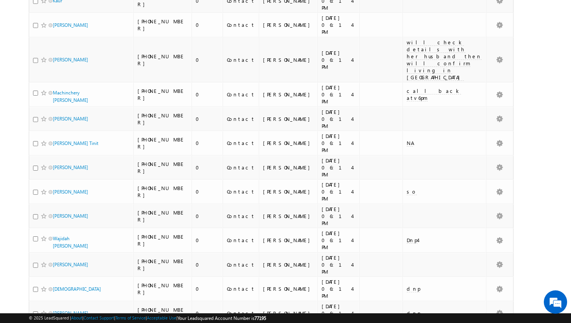
scroll to position [3376, 0]
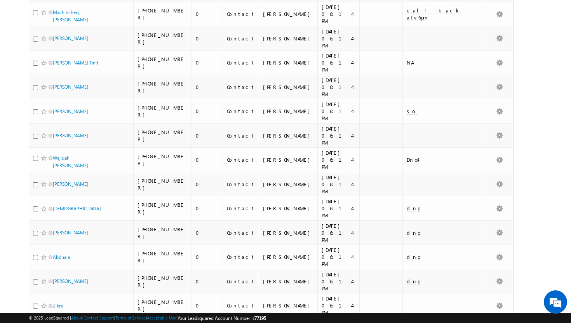
checkbox input "true"
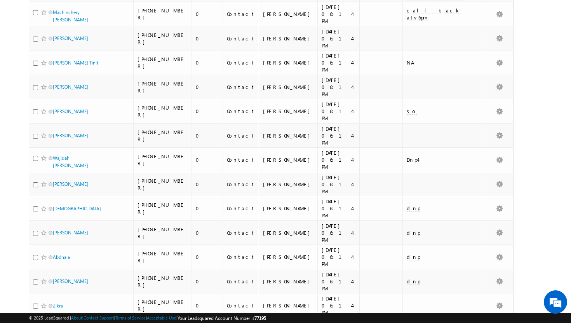
checkbox input "true"
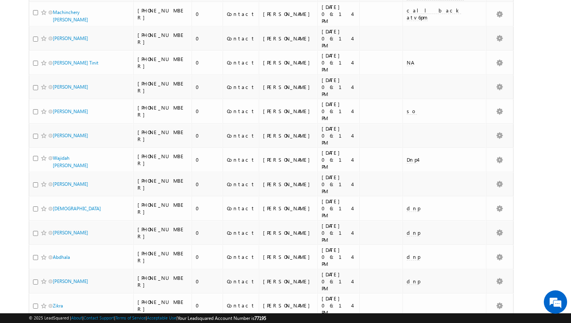
checkbox input "true"
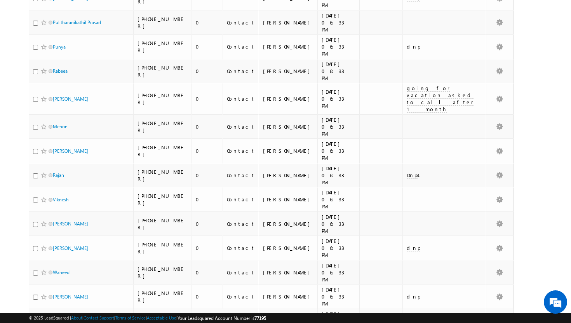
scroll to position [0, 0]
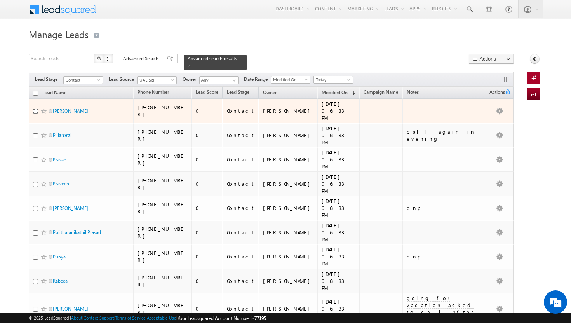
click at [36, 109] on input "checkbox" at bounding box center [35, 111] width 5 height 5
checkbox input "true"
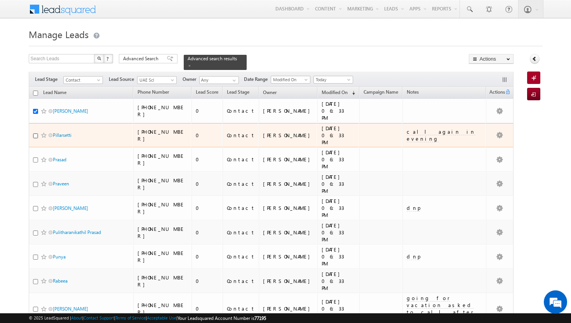
click at [35, 133] on input "checkbox" at bounding box center [35, 135] width 5 height 5
checkbox input "true"
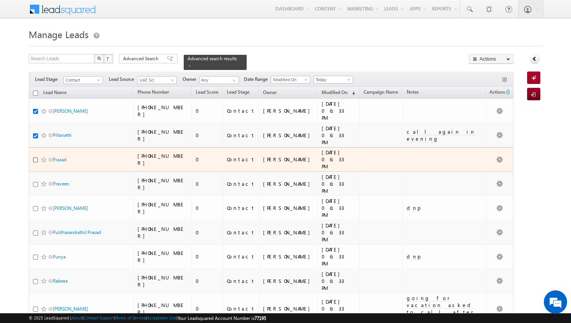
click at [34, 157] on input "checkbox" at bounding box center [35, 159] width 5 height 5
checkbox input "true"
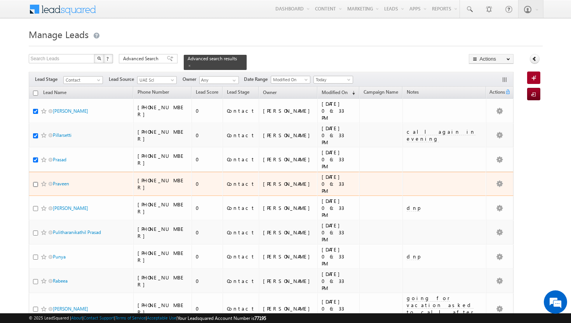
click at [35, 182] on input "checkbox" at bounding box center [35, 184] width 5 height 5
checkbox input "true"
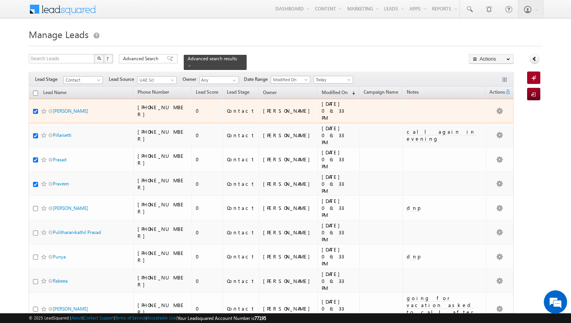
click at [35, 109] on input "checkbox" at bounding box center [35, 111] width 5 height 5
checkbox input "false"
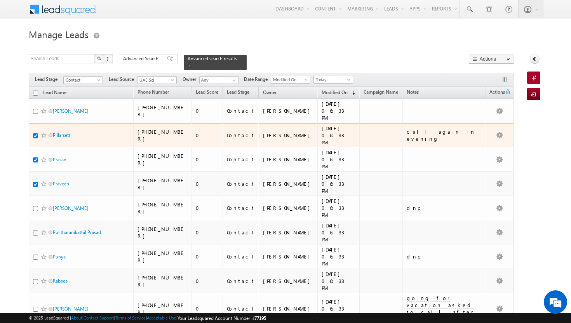
click at [35, 133] on input "checkbox" at bounding box center [35, 135] width 5 height 5
checkbox input "false"
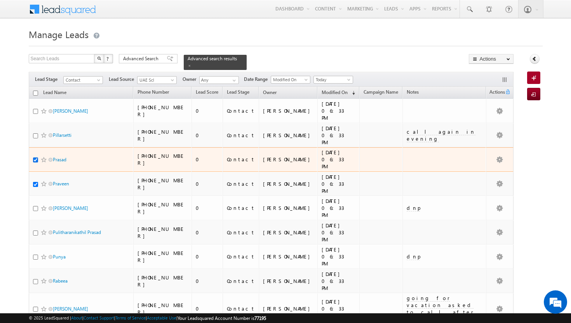
click at [36, 157] on input "checkbox" at bounding box center [35, 159] width 5 height 5
checkbox input "false"
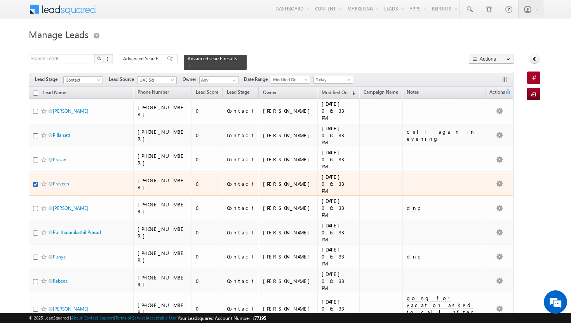
click at [35, 182] on input "checkbox" at bounding box center [35, 184] width 5 height 5
checkbox input "false"
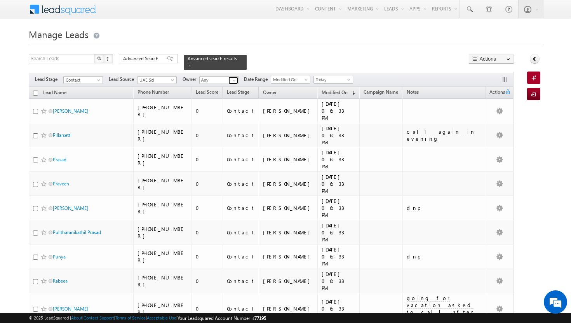
click at [234, 77] on span at bounding box center [234, 80] width 6 height 6
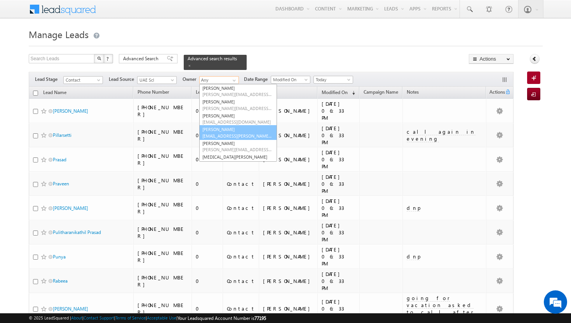
scroll to position [46, 0]
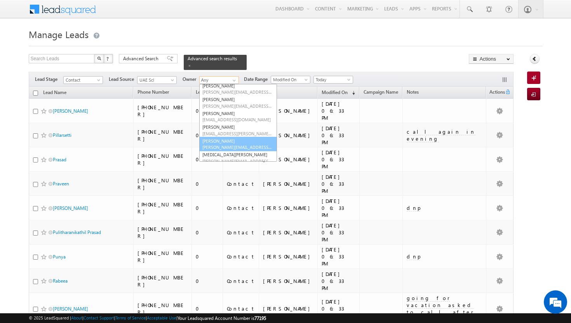
click at [226, 144] on span "[PERSON_NAME][EMAIL_ADDRESS][PERSON_NAME][DOMAIN_NAME]" at bounding box center [237, 147] width 70 height 6
type input "[PERSON_NAME]"
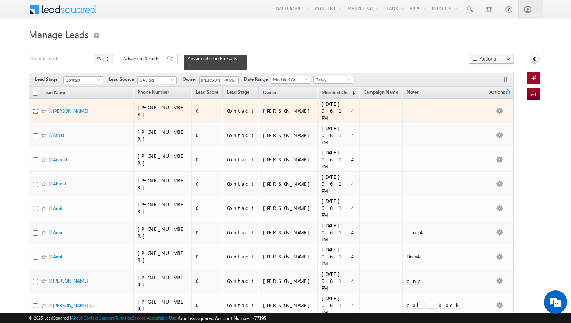
click at [36, 109] on input "checkbox" at bounding box center [35, 111] width 5 height 5
checkbox input "true"
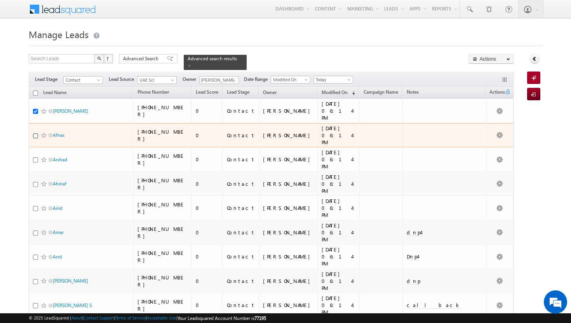
click at [35, 133] on input "checkbox" at bounding box center [35, 135] width 5 height 5
checkbox input "true"
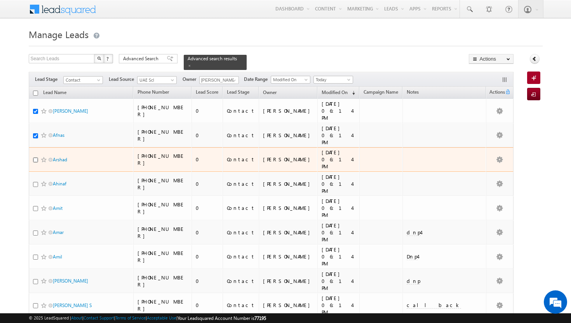
click at [36, 157] on input "checkbox" at bounding box center [35, 159] width 5 height 5
checkbox input "true"
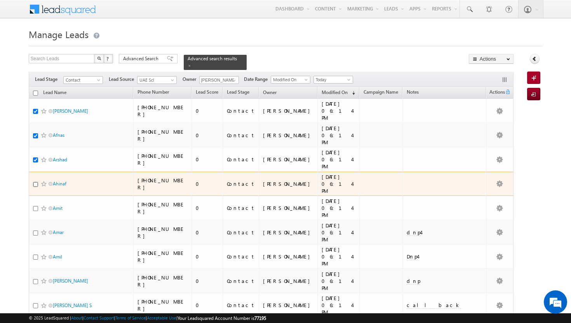
click at [36, 182] on input "checkbox" at bounding box center [35, 184] width 5 height 5
checkbox input "true"
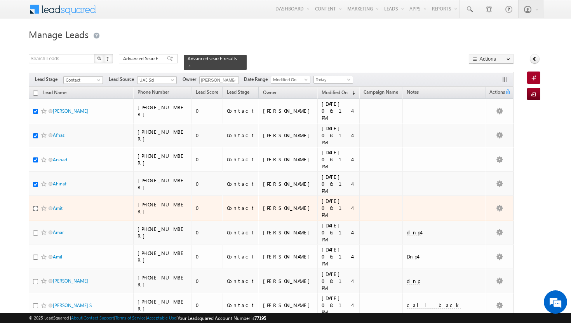
click at [36, 206] on input "checkbox" at bounding box center [35, 208] width 5 height 5
checkbox input "true"
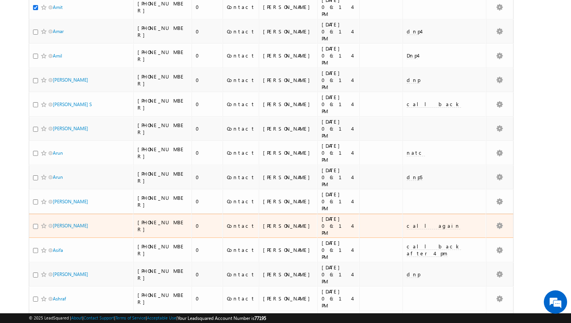
scroll to position [201, 0]
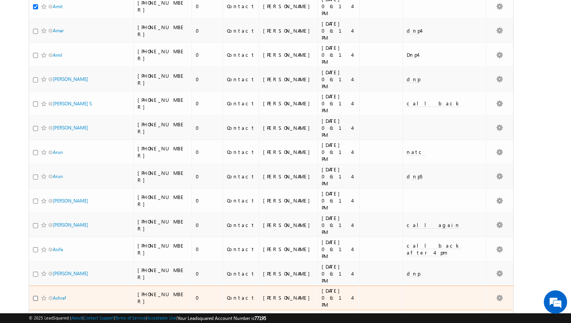
click at [35, 295] on input "checkbox" at bounding box center [35, 297] width 5 height 5
checkbox input "true"
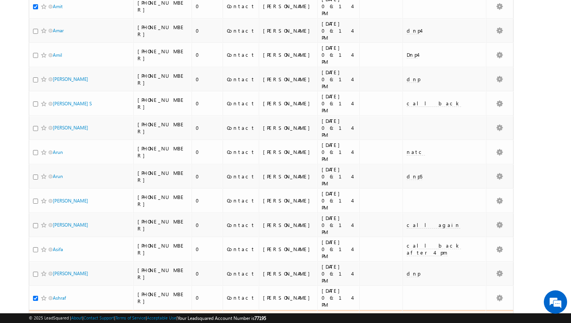
click at [35, 320] on input "checkbox" at bounding box center [35, 322] width 5 height 5
checkbox input "true"
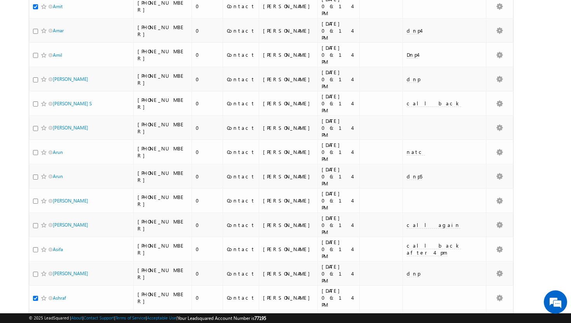
checkbox input "true"
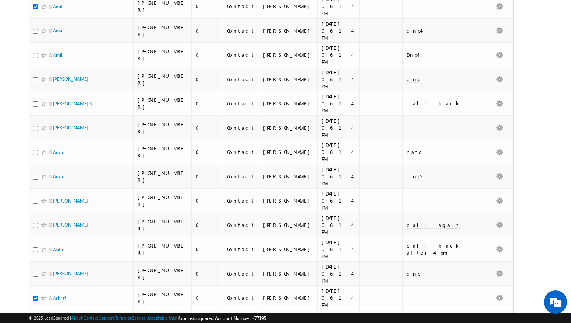
checkbox input "true"
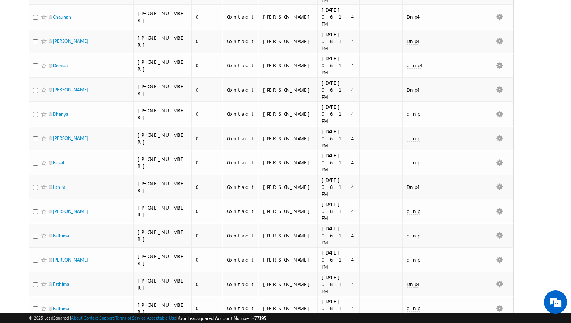
scroll to position [1118, 0]
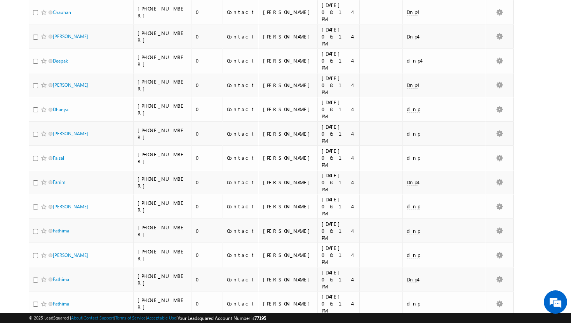
checkbox input "true"
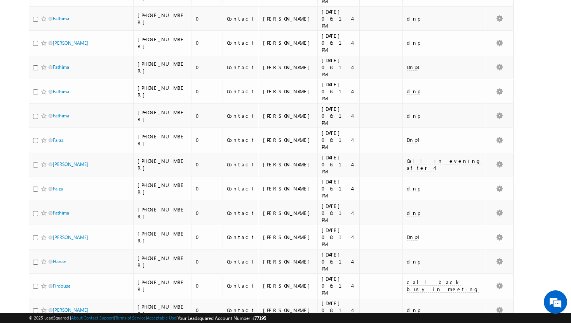
scroll to position [1331, 0]
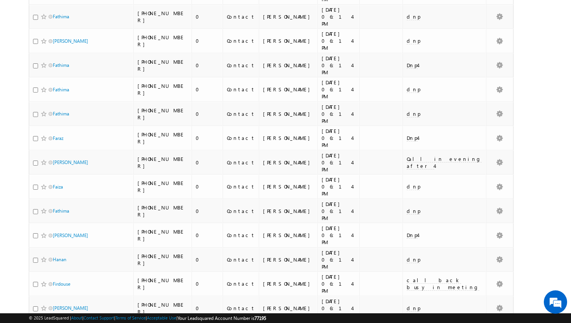
checkbox input "true"
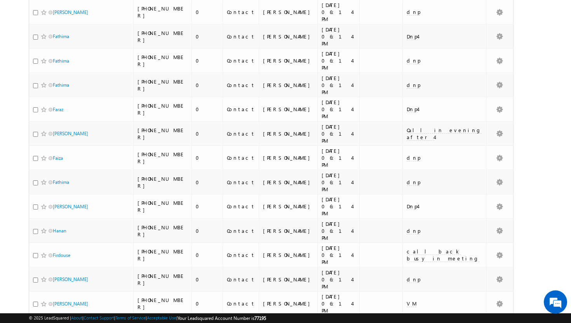
scroll to position [1389, 0]
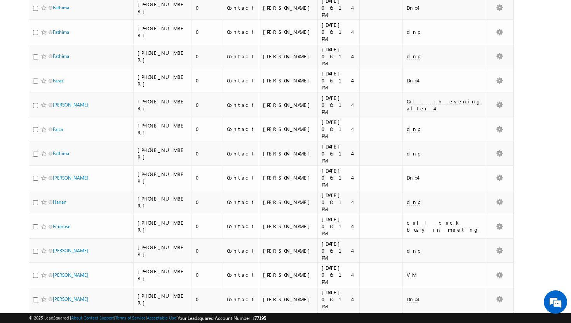
checkbox input "true"
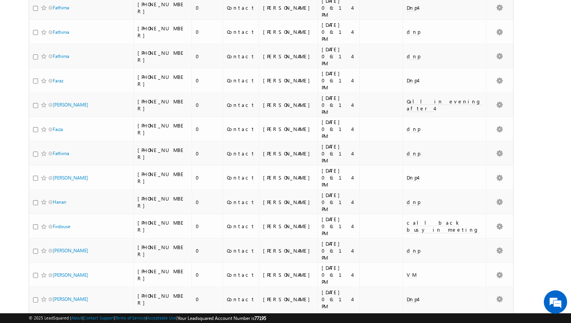
checkbox input "true"
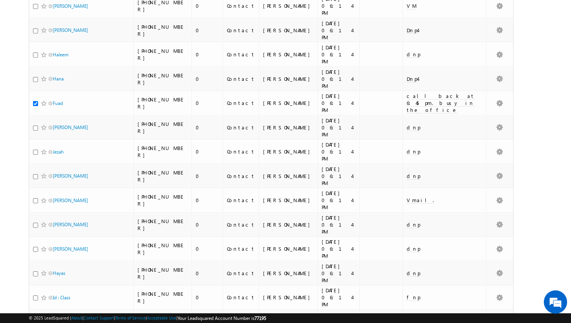
scroll to position [1659, 0]
checkbox input "true"
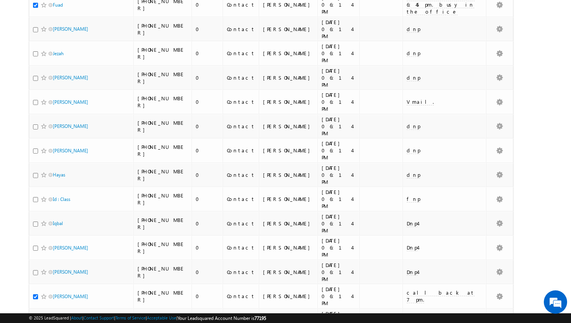
scroll to position [1760, 0]
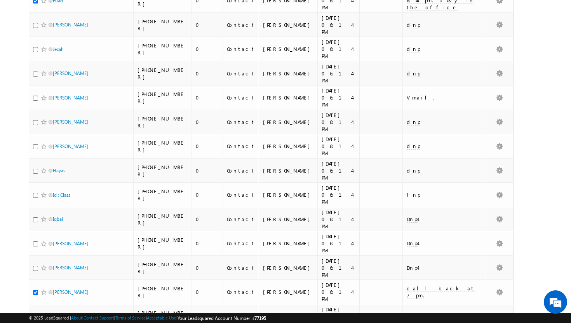
checkbox input "true"
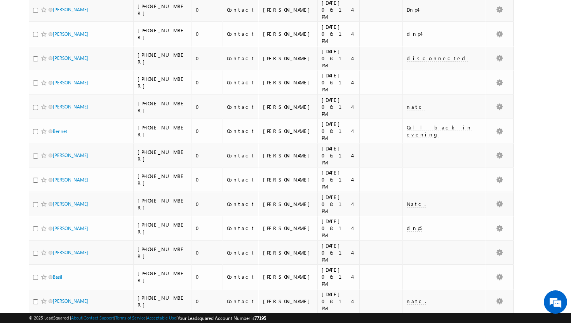
scroll to position [0, 0]
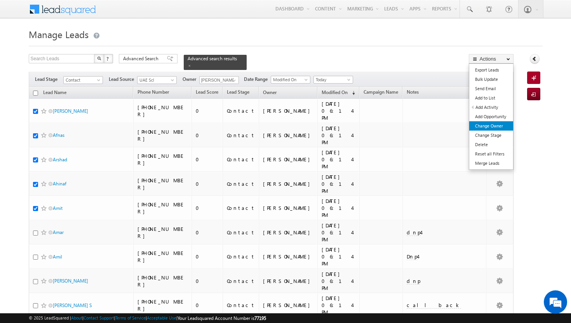
click at [498, 126] on link "Change Owner" at bounding box center [491, 125] width 44 height 9
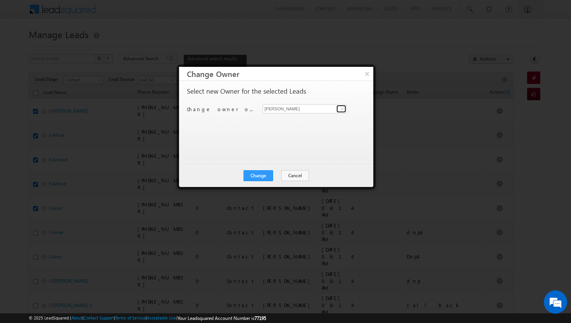
click at [344, 109] on span at bounding box center [342, 109] width 6 height 6
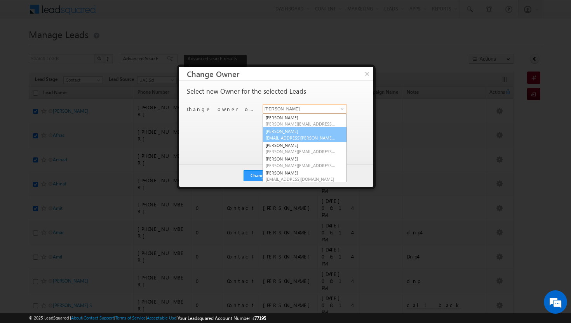
click at [309, 135] on span "[EMAIL_ADDRESS][PERSON_NAME][DOMAIN_NAME]" at bounding box center [301, 138] width 70 height 6
type input "[PERSON_NAME]"
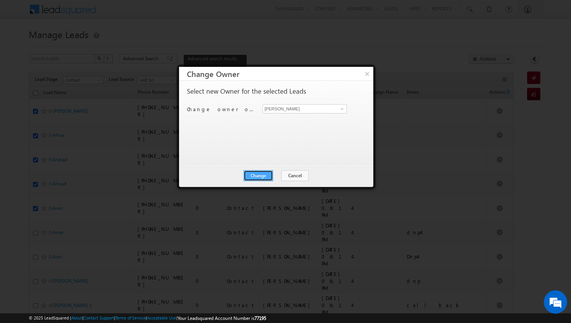
click at [266, 173] on button "Change" at bounding box center [258, 175] width 30 height 11
click at [281, 173] on button "Close" at bounding box center [277, 175] width 25 height 11
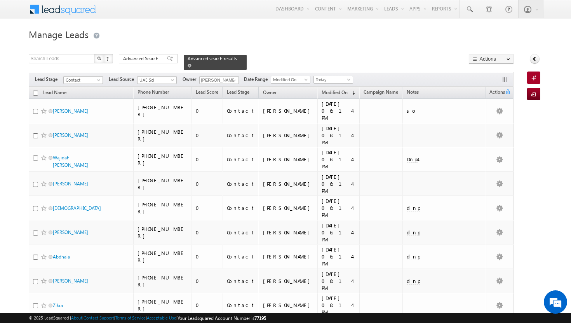
click at [191, 64] on span at bounding box center [189, 66] width 4 height 4
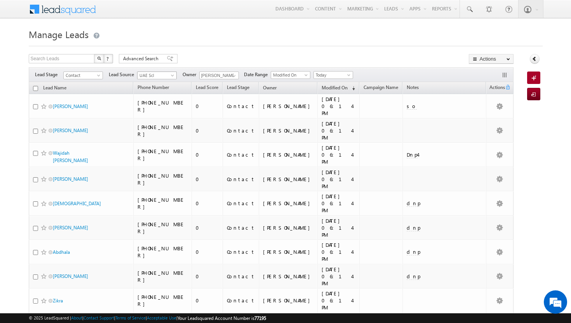
click at [173, 76] on span at bounding box center [173, 77] width 6 height 6
click at [160, 291] on link "Sharjah-Scl" at bounding box center [156, 294] width 39 height 7
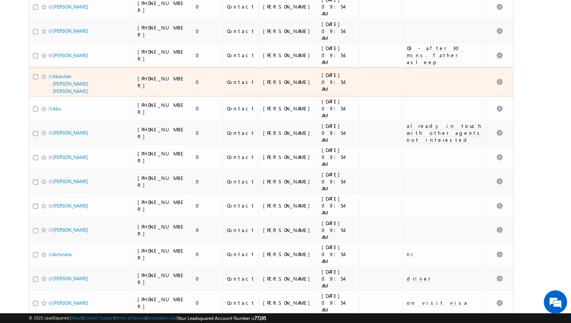
scroll to position [3423, 0]
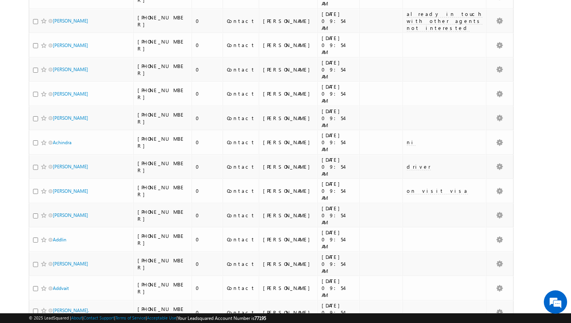
click at [54, 301] on li "50" at bounding box center [55, 301] width 19 height 8
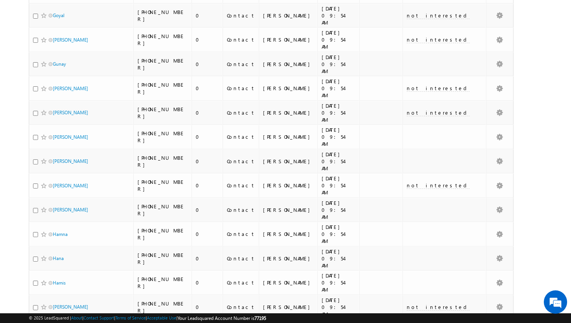
scroll to position [0, 0]
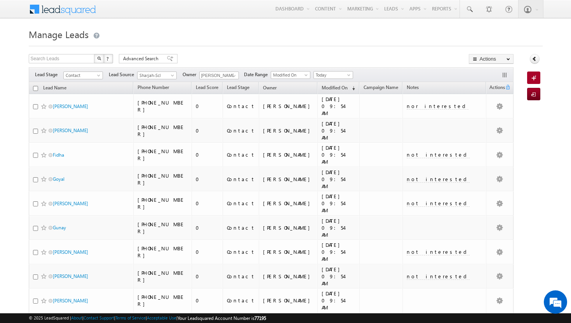
click at [36, 90] on input "checkbox" at bounding box center [35, 88] width 5 height 5
checkbox input "true"
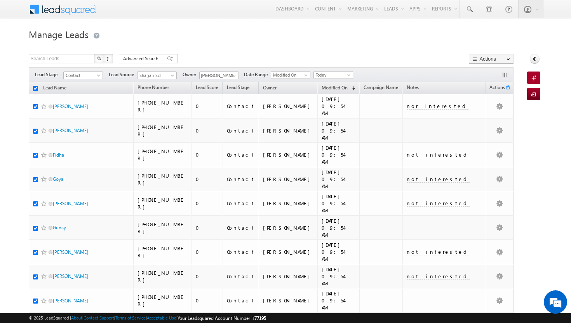
checkbox input "true"
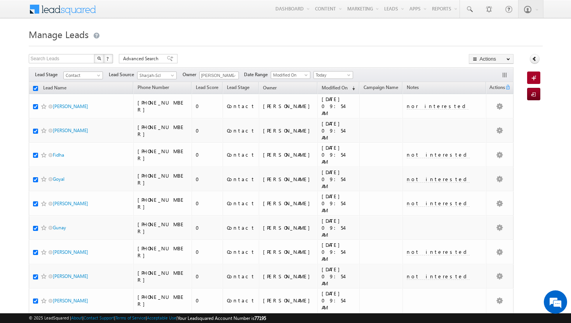
checkbox input "true"
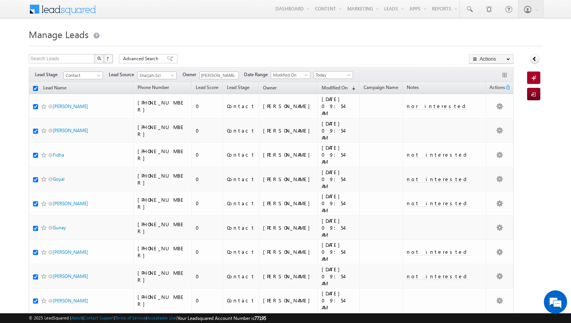
checkbox input "true"
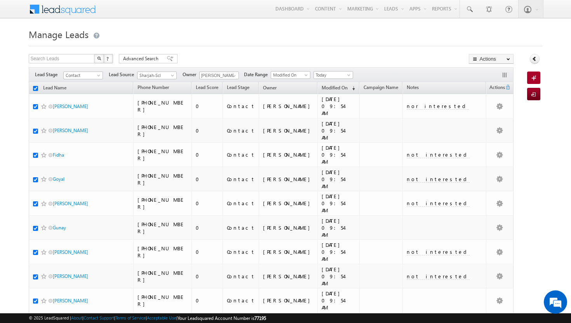
checkbox input "true"
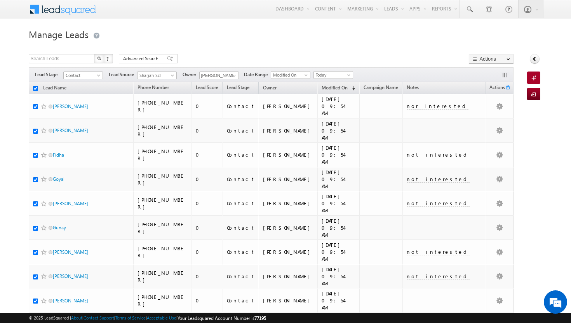
checkbox input "true"
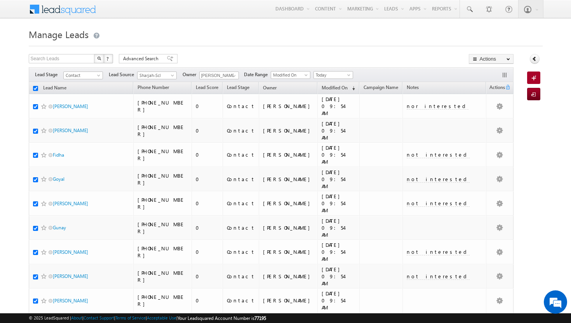
checkbox input "true"
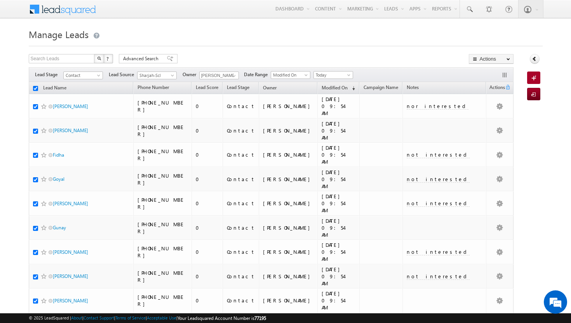
checkbox input "true"
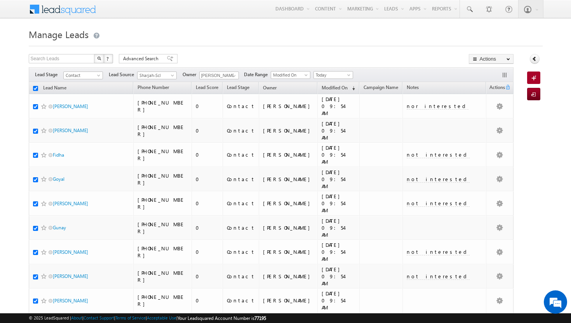
checkbox input "true"
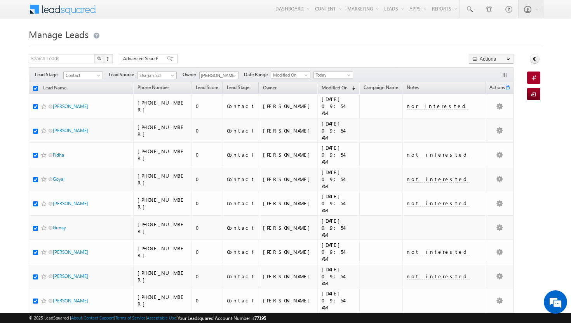
checkbox input "true"
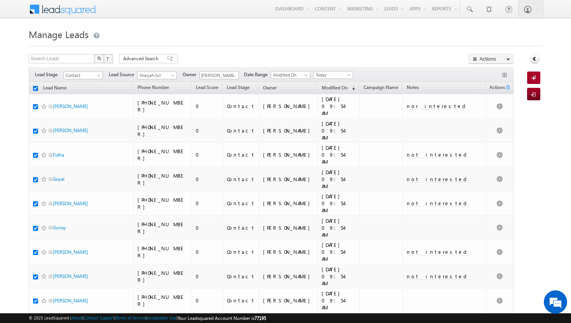
checkbox input "true"
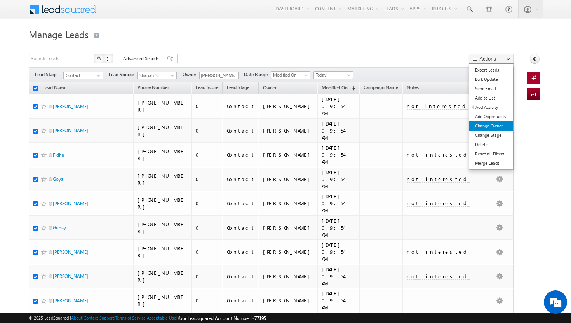
click at [503, 126] on link "Change Owner" at bounding box center [491, 125] width 44 height 9
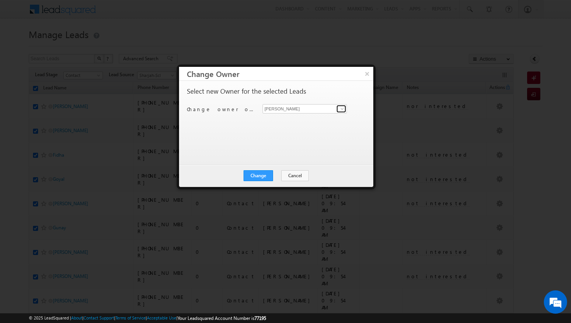
click at [342, 110] on span at bounding box center [342, 109] width 6 height 6
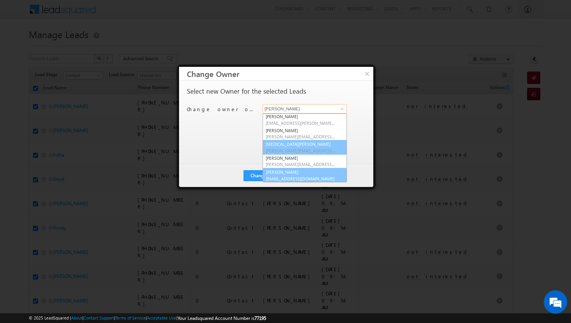
scroll to position [70, 0]
click at [302, 175] on span "[EMAIL_ADDRESS][DOMAIN_NAME]" at bounding box center [301, 178] width 70 height 6
type input "[PERSON_NAME]"
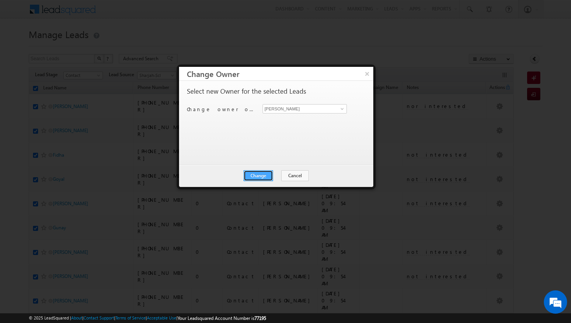
click at [267, 174] on button "Change" at bounding box center [258, 175] width 30 height 11
click at [267, 174] on button "Close" at bounding box center [277, 175] width 25 height 11
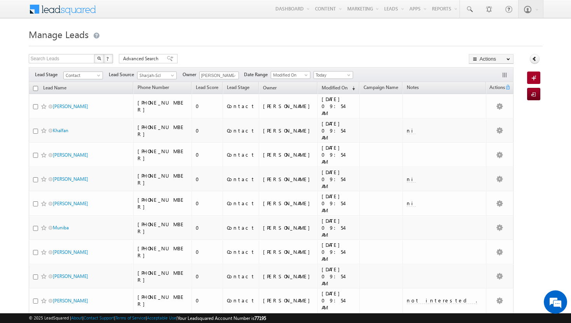
click at [35, 87] on input "checkbox" at bounding box center [35, 88] width 5 height 5
checkbox input "true"
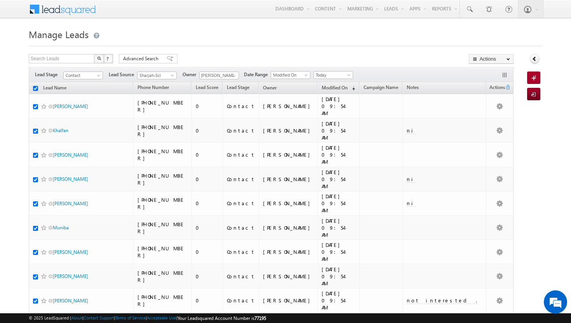
checkbox input "true"
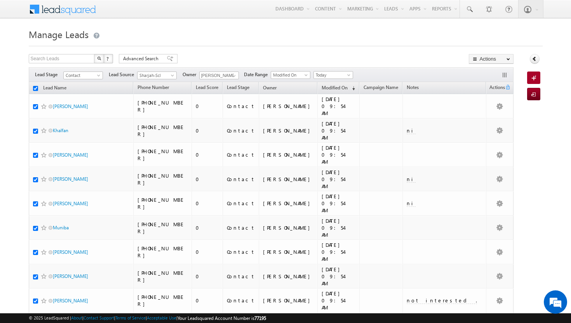
checkbox input "true"
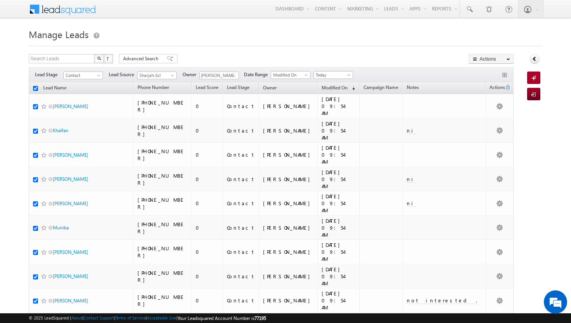
checkbox input "true"
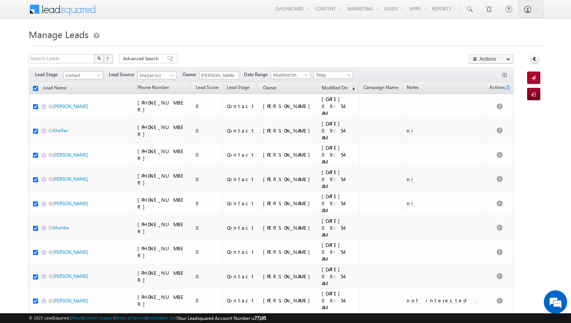
checkbox input "true"
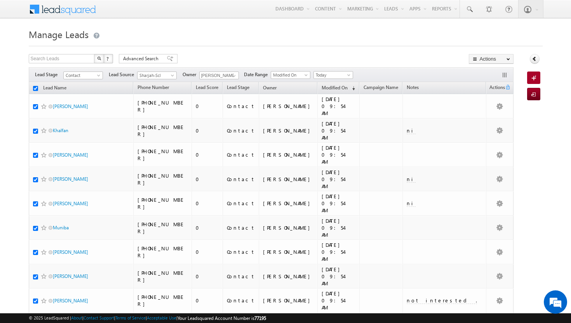
checkbox input "true"
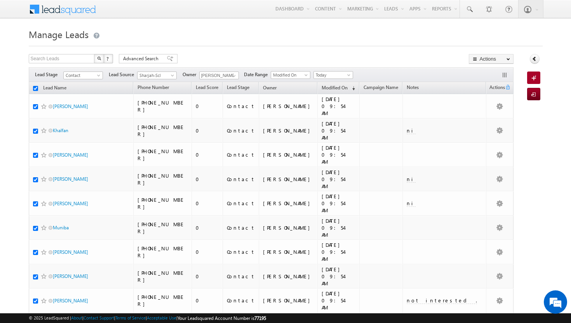
checkbox input "true"
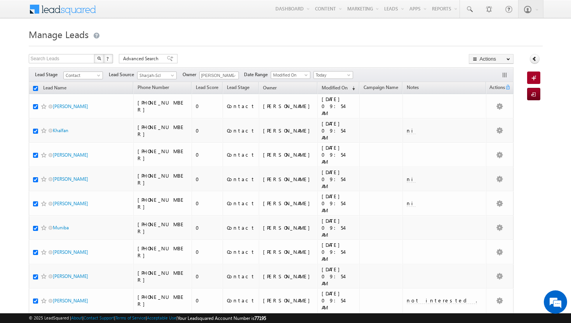
checkbox input "true"
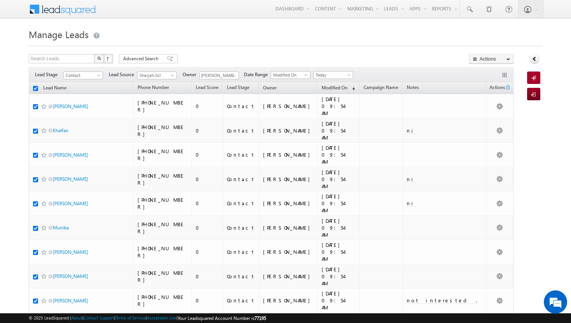
checkbox input "true"
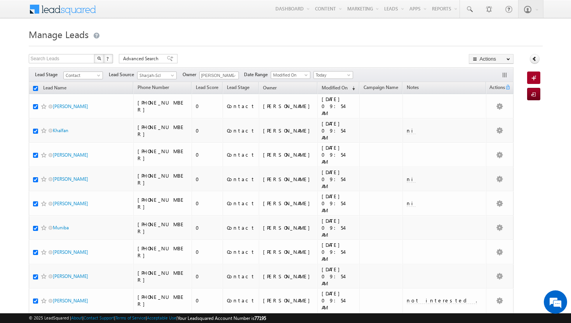
checkbox input "true"
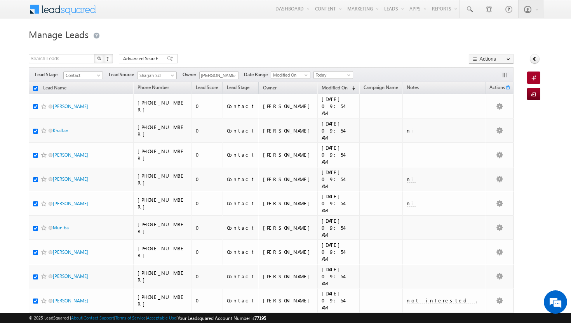
checkbox input "true"
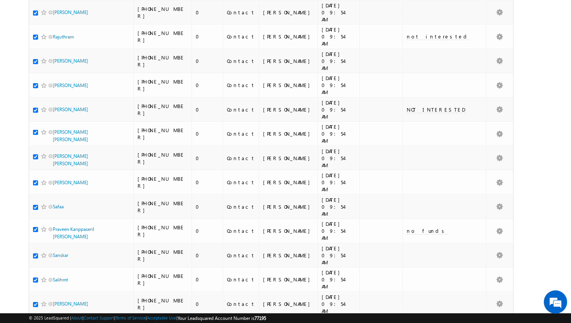
scroll to position [729, 0]
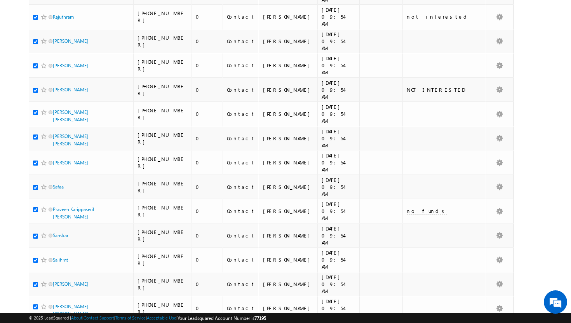
click at [58, 295] on li "25" at bounding box center [55, 293] width 19 height 8
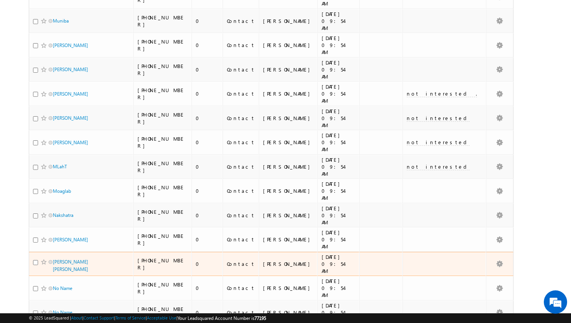
scroll to position [0, 0]
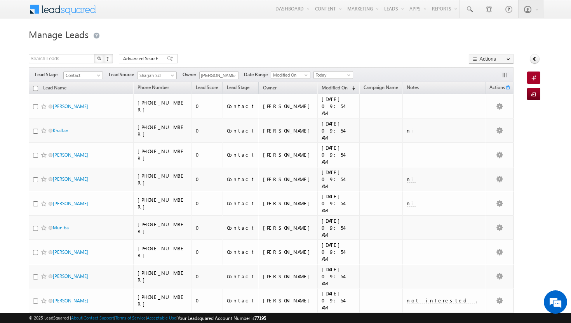
click at [35, 89] on input "checkbox" at bounding box center [35, 88] width 5 height 5
checkbox input "true"
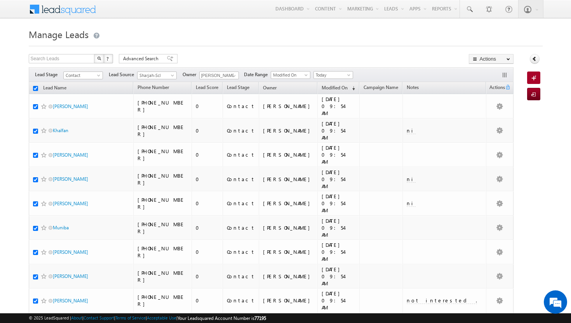
checkbox input "true"
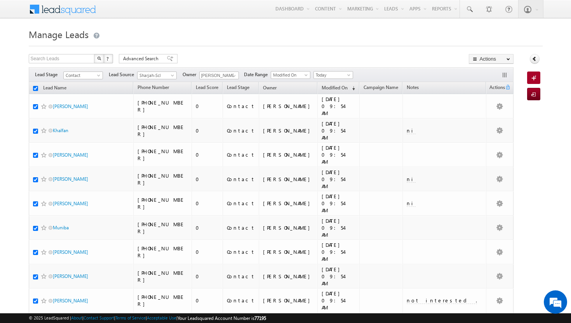
checkbox input "true"
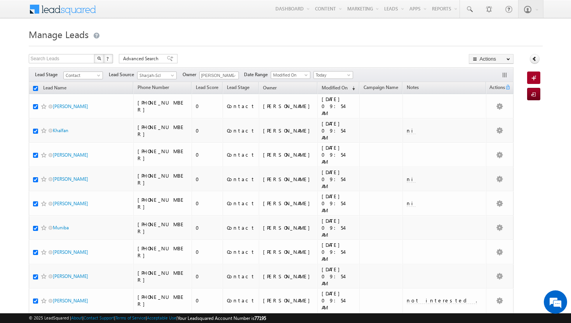
checkbox input "true"
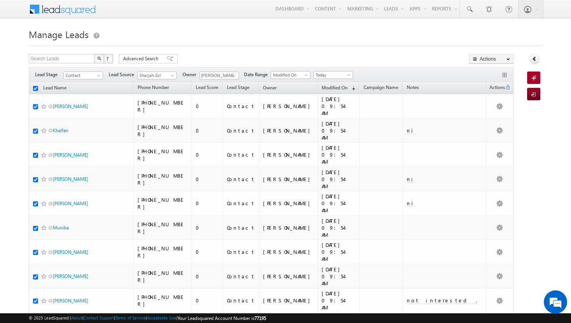
checkbox input "true"
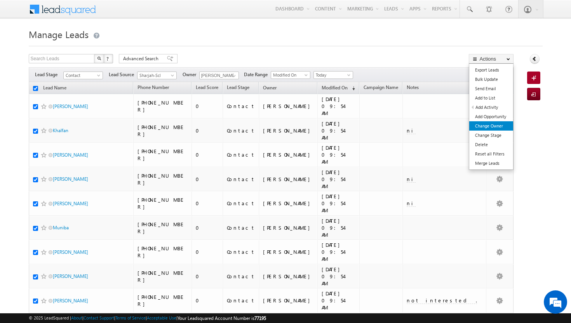
click at [492, 122] on link "Change Owner" at bounding box center [491, 125] width 44 height 9
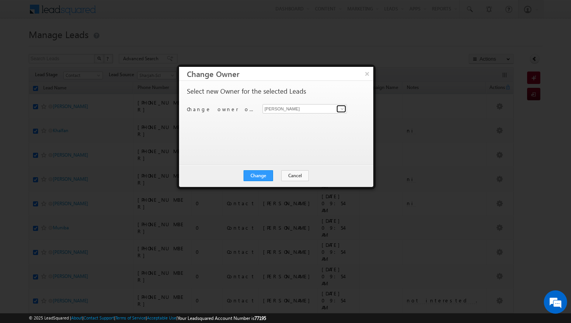
click at [341, 105] on link at bounding box center [341, 109] width 10 height 8
click at [283, 123] on span "[PERSON_NAME][EMAIL_ADDRESS][DOMAIN_NAME]" at bounding box center [301, 124] width 70 height 6
click at [271, 173] on button "Change" at bounding box center [258, 175] width 30 height 11
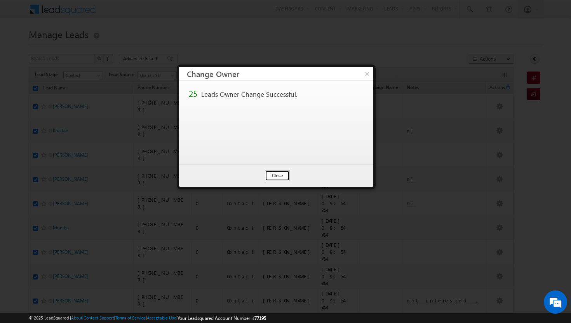
click at [274, 176] on button "Close" at bounding box center [277, 175] width 25 height 11
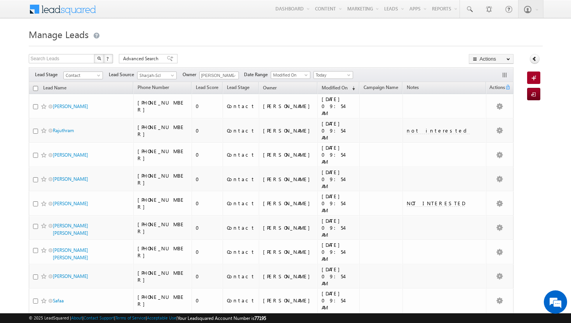
click at [36, 87] on input "checkbox" at bounding box center [35, 88] width 5 height 5
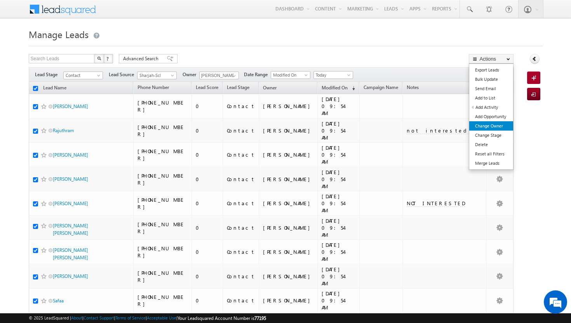
click at [491, 125] on link "Change Owner" at bounding box center [491, 125] width 44 height 9
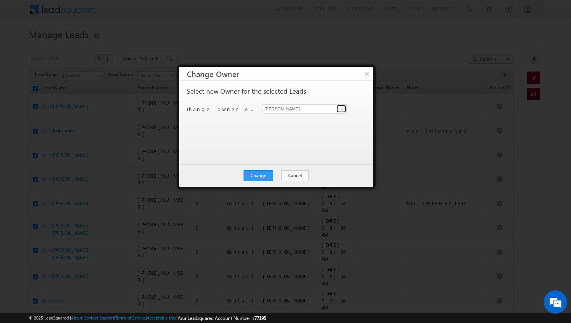
click at [344, 111] on link at bounding box center [341, 109] width 10 height 8
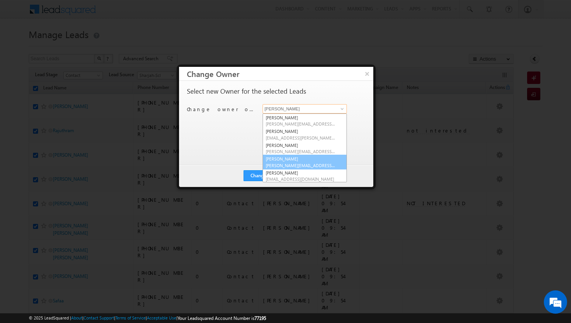
click at [293, 159] on link "Basila Tp basila.tp@indglobal.ae" at bounding box center [304, 161] width 84 height 15
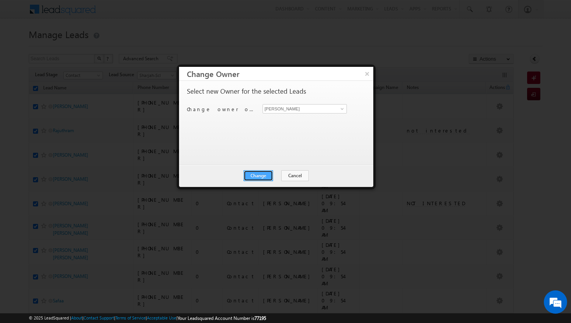
click at [263, 177] on button "Change" at bounding box center [258, 175] width 30 height 11
click at [285, 177] on button "Close" at bounding box center [277, 175] width 25 height 11
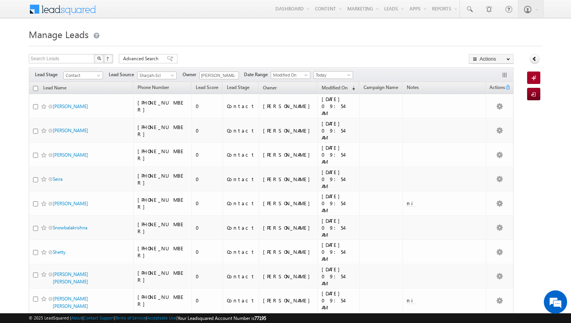
click at [36, 88] on input "checkbox" at bounding box center [35, 88] width 5 height 5
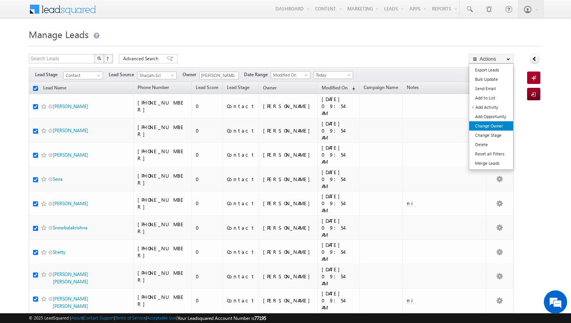
click at [496, 123] on link "Change Owner" at bounding box center [491, 125] width 44 height 9
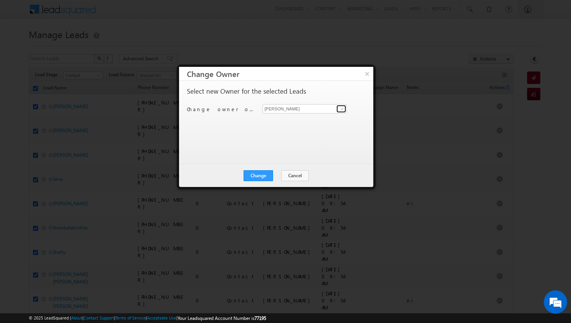
click at [343, 110] on span at bounding box center [342, 109] width 6 height 6
click at [330, 121] on span "[EMAIL_ADDRESS][PERSON_NAME][DOMAIN_NAME]" at bounding box center [301, 124] width 70 height 6
click at [264, 175] on button "Change" at bounding box center [258, 175] width 30 height 11
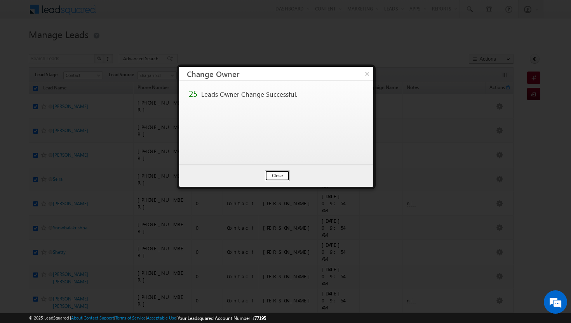
click at [277, 174] on button "Close" at bounding box center [277, 175] width 25 height 11
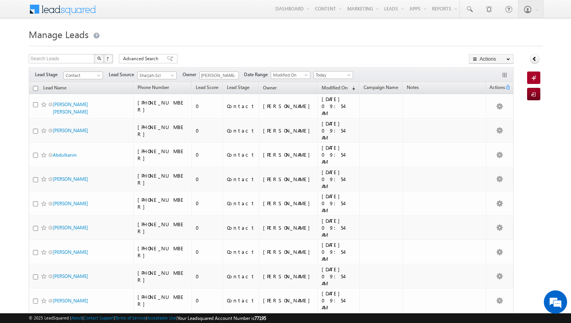
click at [34, 89] on input "checkbox" at bounding box center [35, 88] width 5 height 5
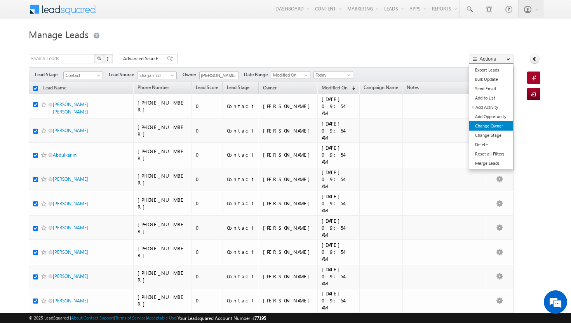
click at [491, 127] on link "Change Owner" at bounding box center [491, 125] width 44 height 9
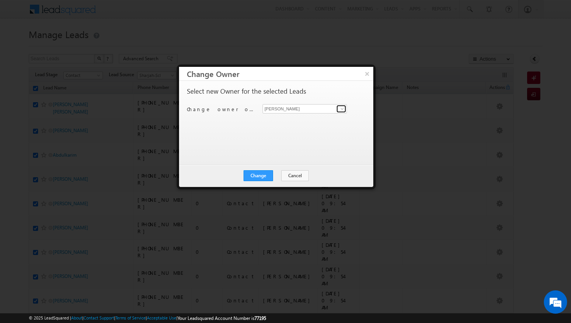
click at [337, 109] on link at bounding box center [341, 109] width 10 height 8
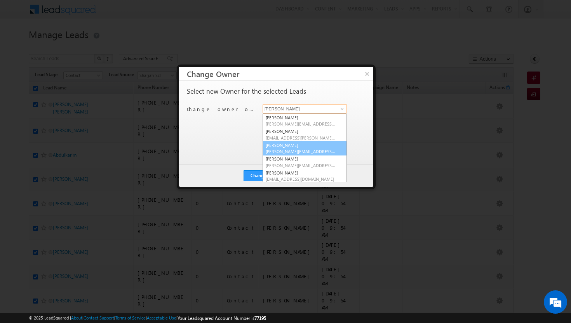
click at [303, 146] on link "athul sajay athul.sajay@indglobal.ae" at bounding box center [304, 148] width 84 height 15
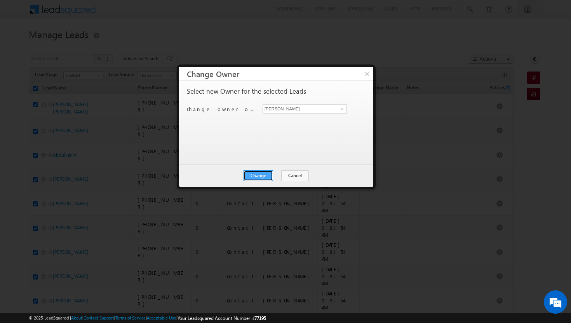
click at [264, 172] on button "Change" at bounding box center [258, 175] width 30 height 11
click at [278, 174] on button "Close" at bounding box center [277, 175] width 25 height 11
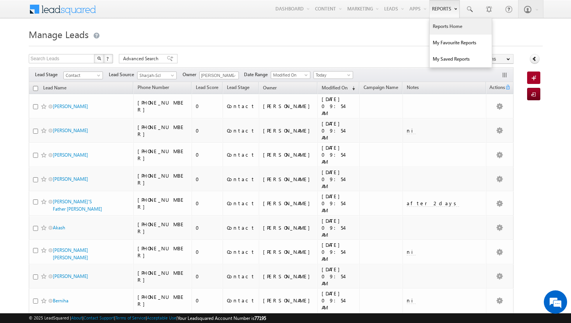
click at [440, 25] on link "Reports Home" at bounding box center [460, 26] width 62 height 16
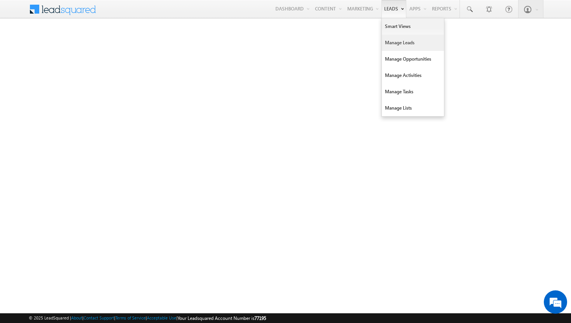
click at [397, 42] on link "Manage Leads" at bounding box center [413, 43] width 62 height 16
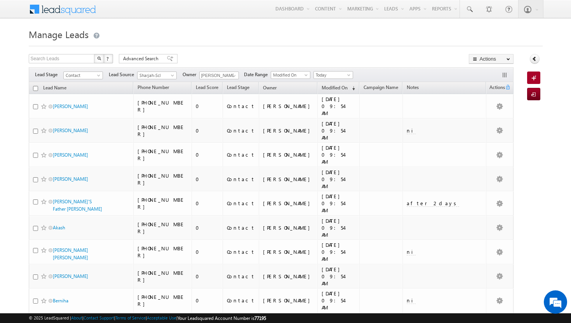
click at [35, 89] on input "checkbox" at bounding box center [35, 88] width 5 height 5
checkbox input "true"
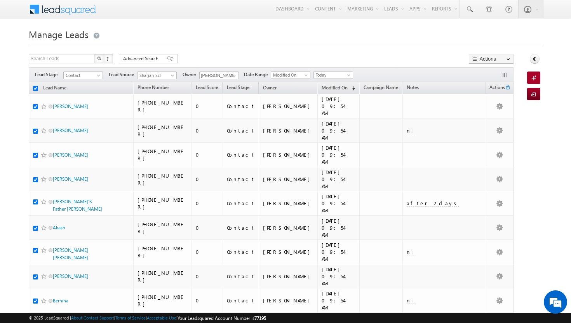
checkbox input "true"
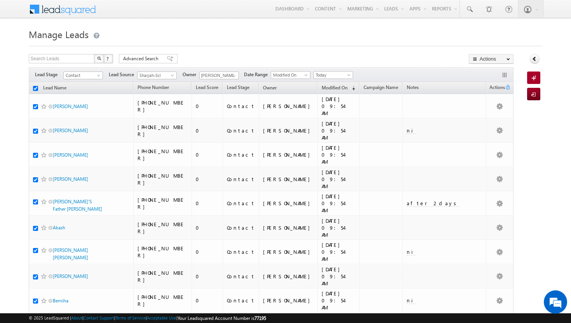
checkbox input "true"
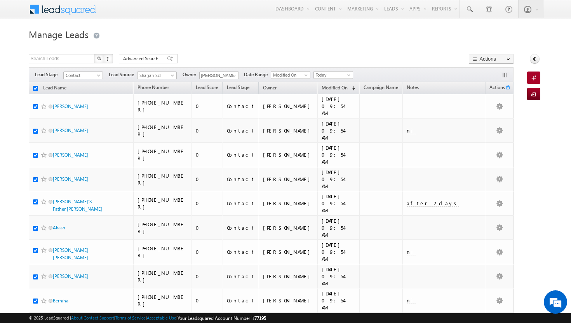
checkbox input "true"
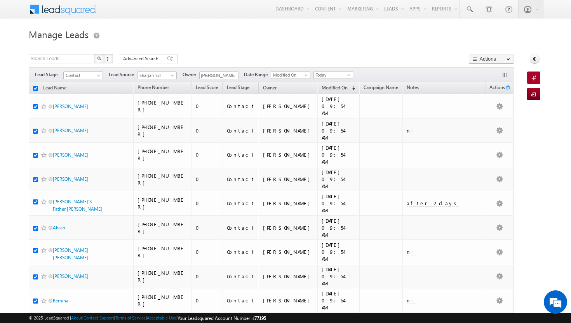
checkbox input "true"
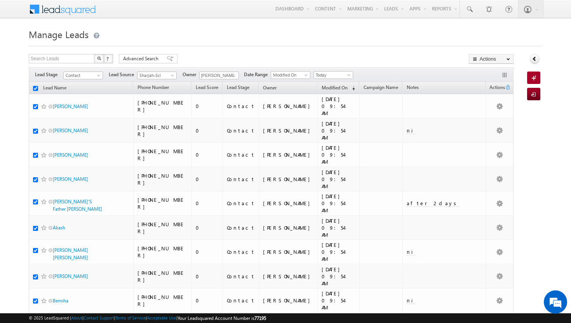
checkbox input "true"
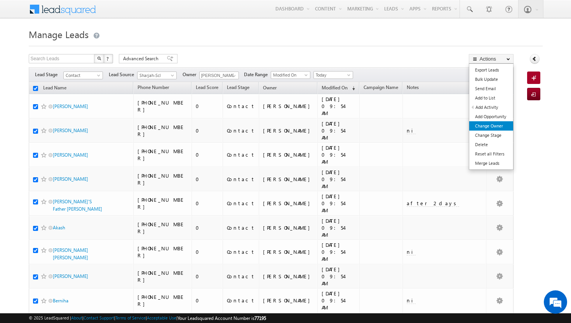
click at [489, 124] on link "Change Owner" at bounding box center [491, 125] width 44 height 9
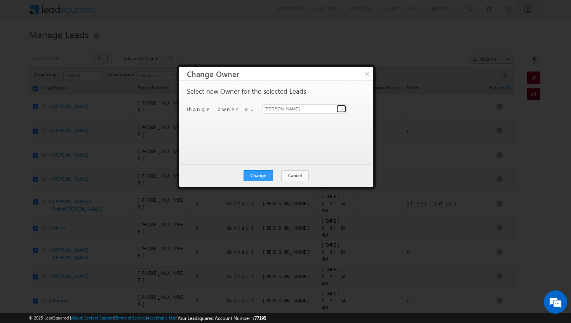
click at [342, 109] on span at bounding box center [342, 109] width 6 height 6
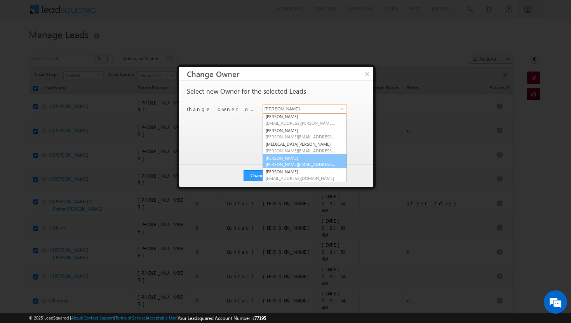
click at [288, 157] on link "[PERSON_NAME] [PERSON_NAME][EMAIL_ADDRESS][DOMAIN_NAME]" at bounding box center [304, 161] width 84 height 15
type input "[PERSON_NAME]"
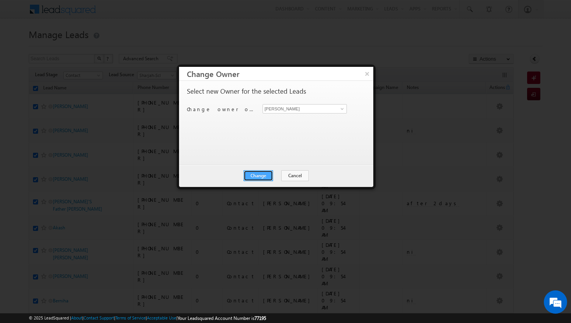
click at [264, 176] on button "Change" at bounding box center [258, 175] width 30 height 11
click at [278, 174] on button "Close" at bounding box center [277, 175] width 25 height 11
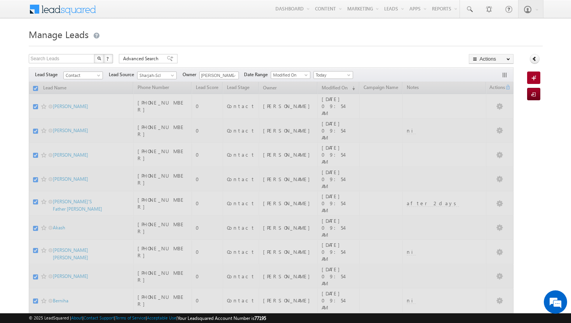
checkbox input "false"
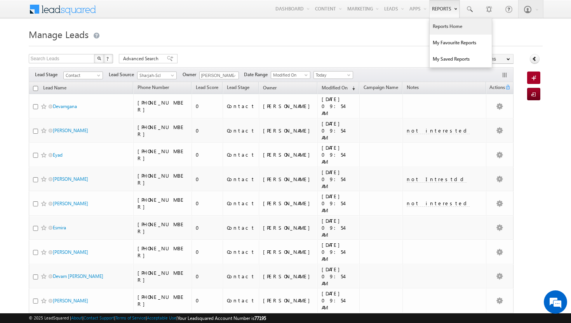
click at [441, 24] on link "Reports Home" at bounding box center [460, 26] width 62 height 16
